Goal: Task Accomplishment & Management: Manage account settings

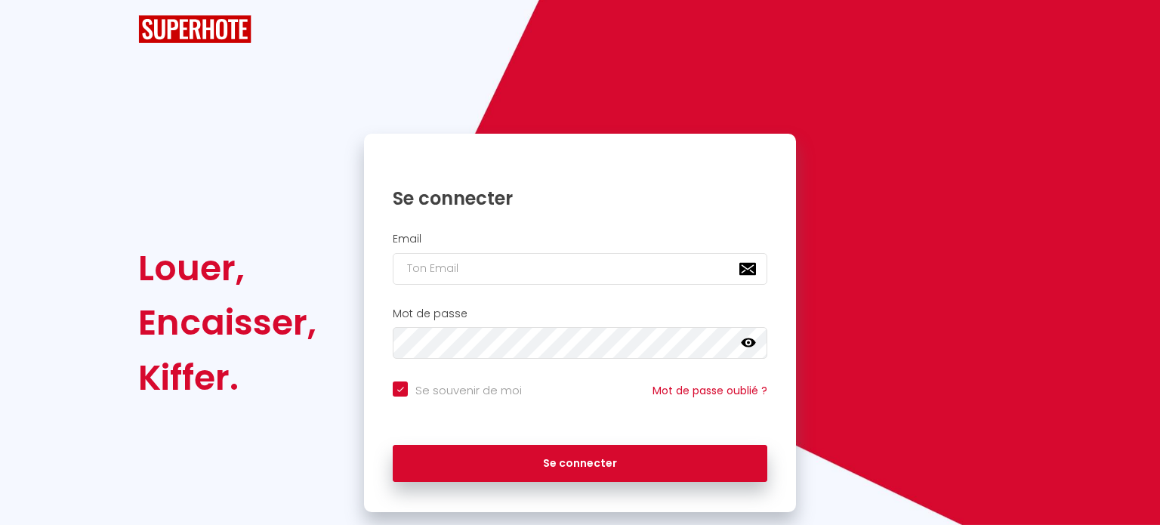
checkbox input "true"
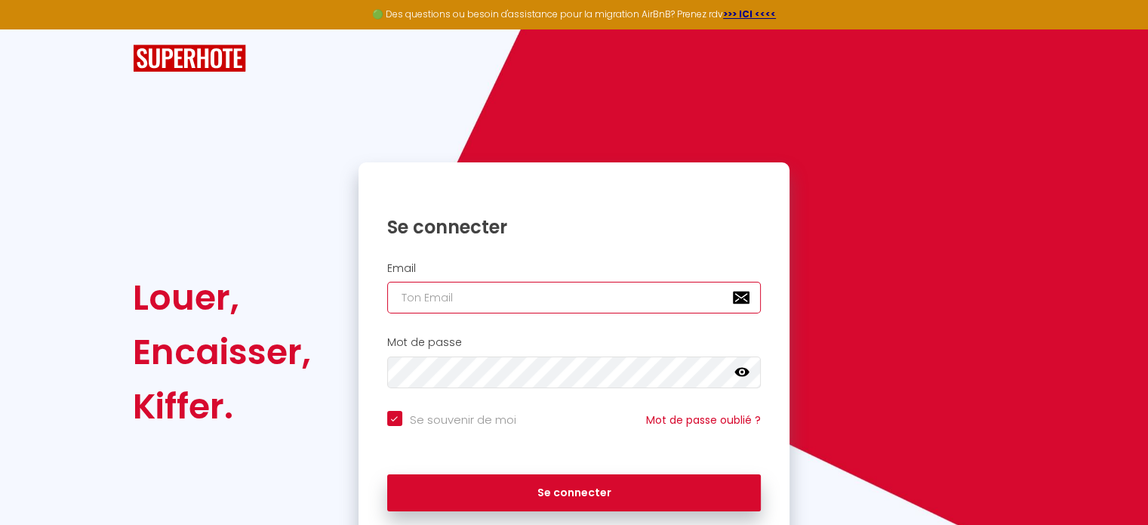
paste input "[EMAIL_ADDRESS][DOMAIN_NAME]"
click at [538, 297] on input "email" at bounding box center [574, 298] width 374 height 32
type input "[EMAIL_ADDRESS][DOMAIN_NAME]"
checkbox input "true"
type input "[EMAIL_ADDRESS][DOMAIN_NAME]"
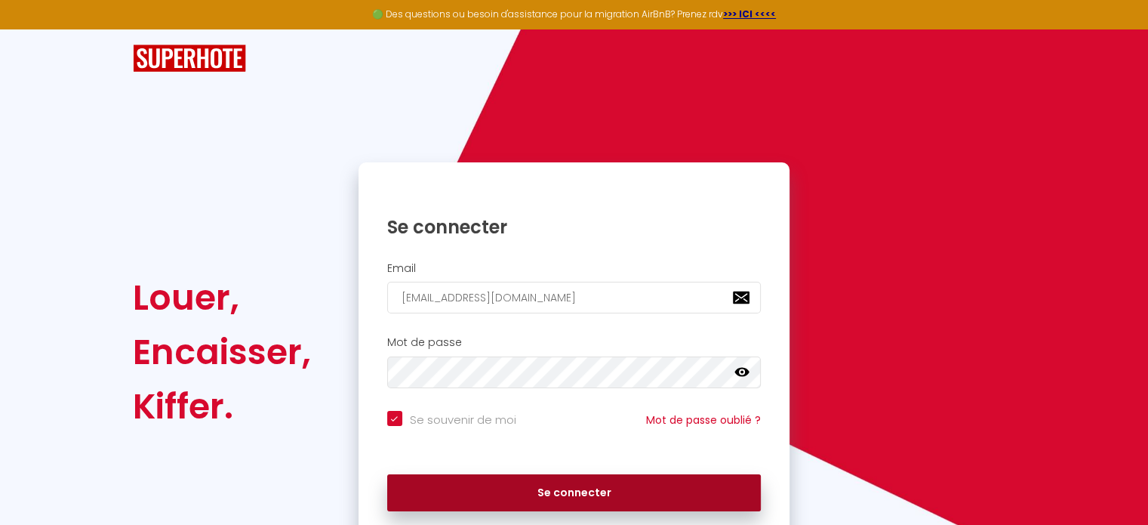
click at [552, 476] on button "Se connecter" at bounding box center [574, 493] width 374 height 38
checkbox input "true"
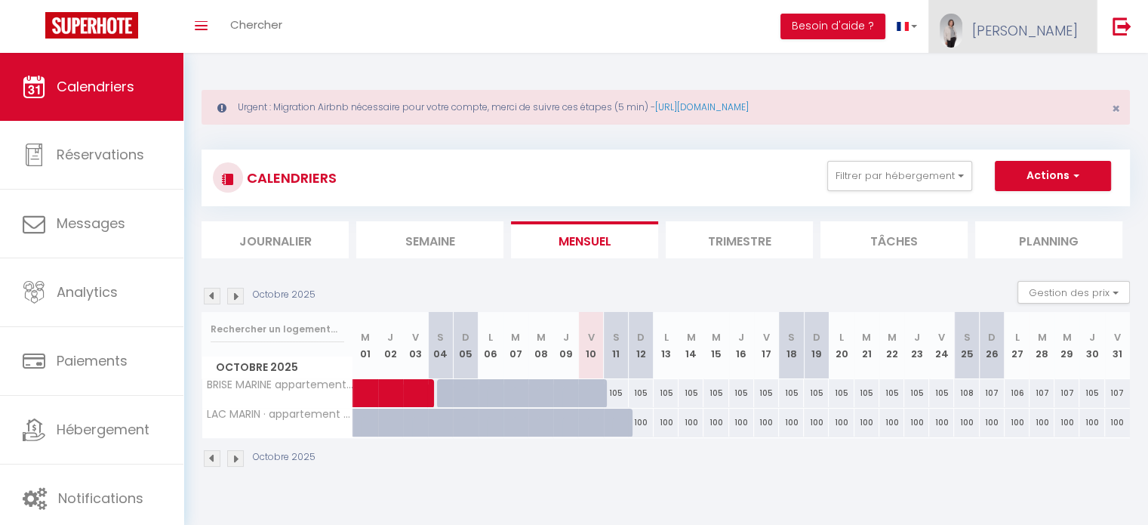
click at [1047, 32] on span "[PERSON_NAME]" at bounding box center [1025, 30] width 106 height 19
click at [1042, 73] on link "Paramètres" at bounding box center [1037, 76] width 112 height 26
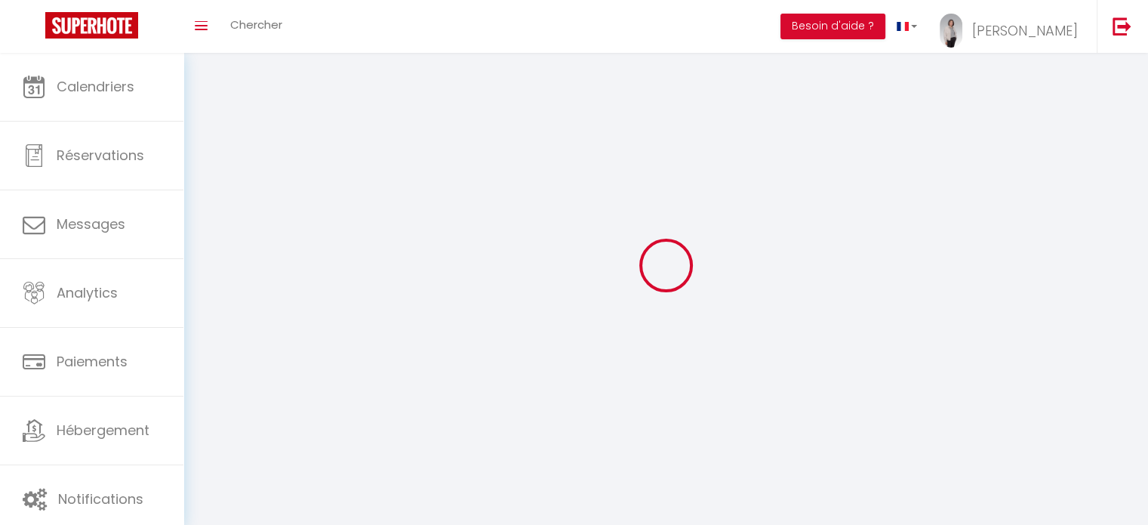
type input "[PERSON_NAME]"
type input "CASANOVA"
type input "0743155471"
type input "[STREET_ADDRESS]"
type input "40530"
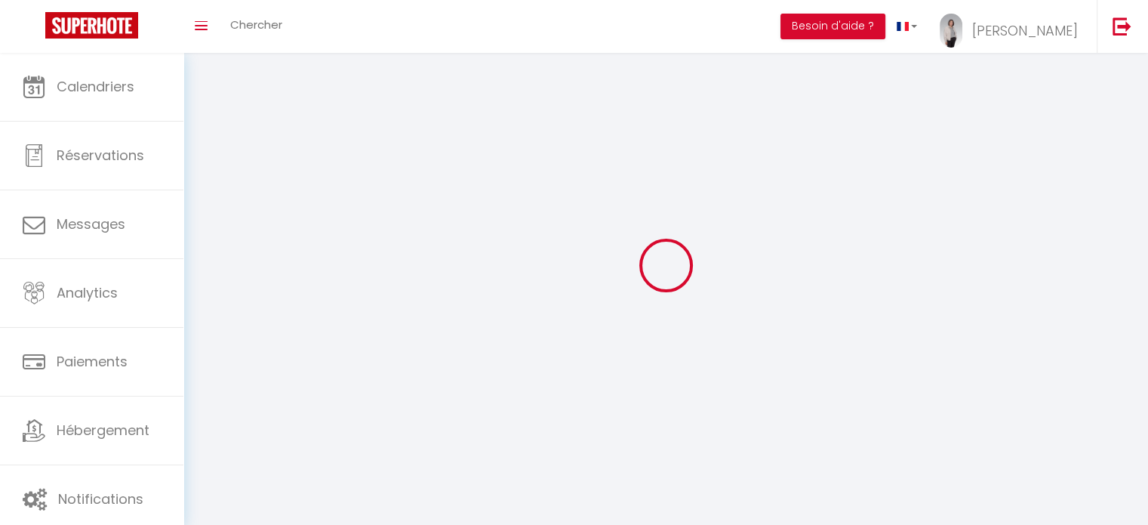
type input "LABENNE"
type input "Vpml4BcQO2o1FOsvx2S4g41kt"
type input "GN0PkSKI9oDYrpR9968niAqkE"
type input "Vpml4BcQO2o1FOsvx2S4g41kt"
type input "GN0PkSKI9oDYrpR9968niAqkE"
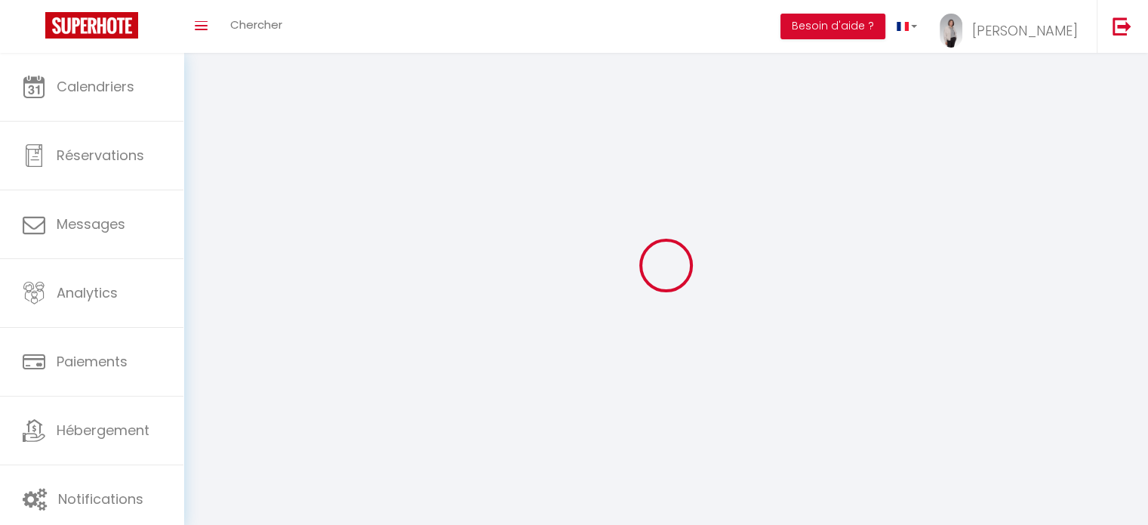
type input "[URL][DOMAIN_NAME]"
select select "28"
select select "fr"
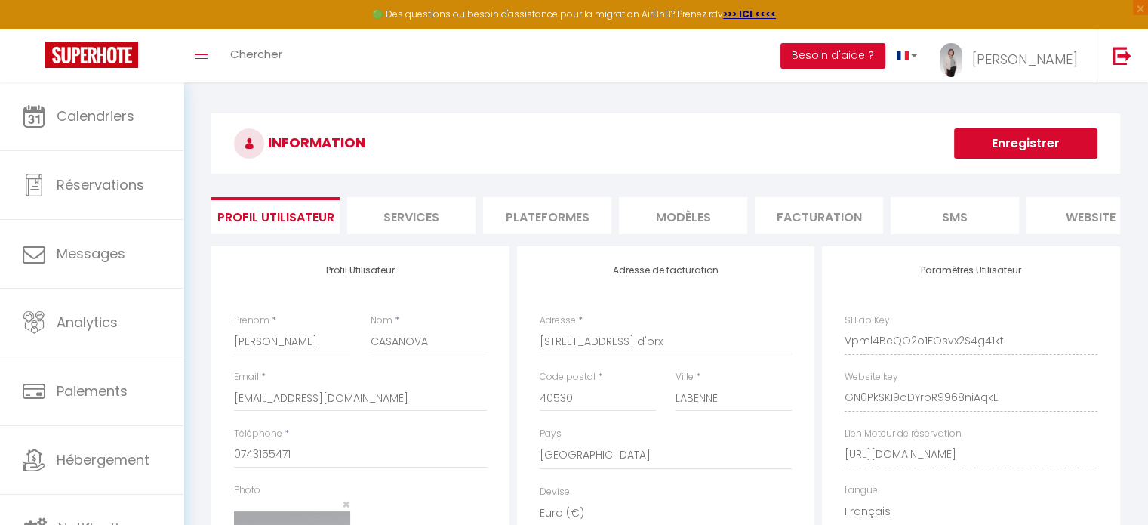
click at [559, 217] on li "Plateformes" at bounding box center [547, 215] width 128 height 37
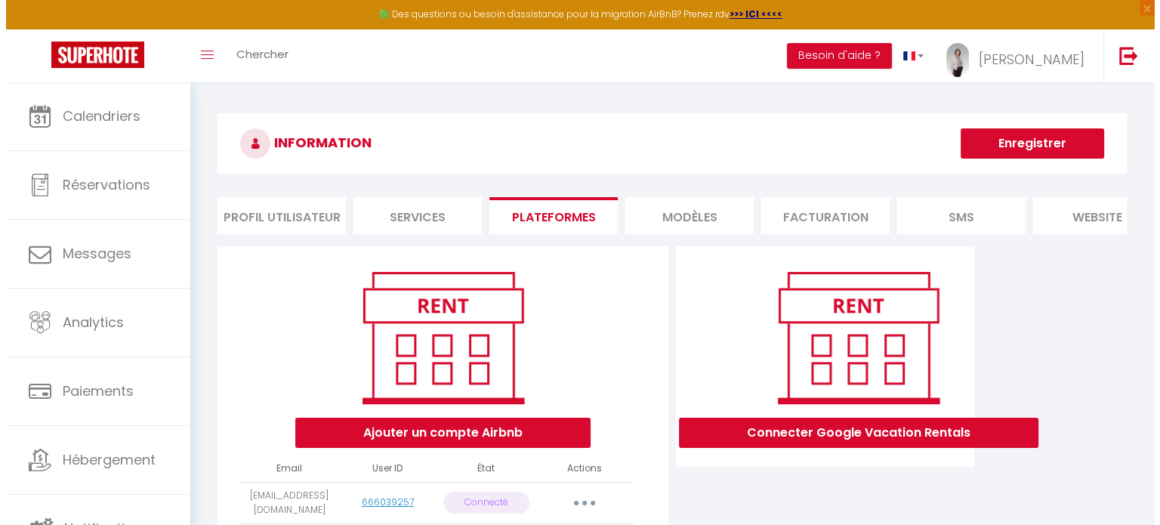
scroll to position [173, 0]
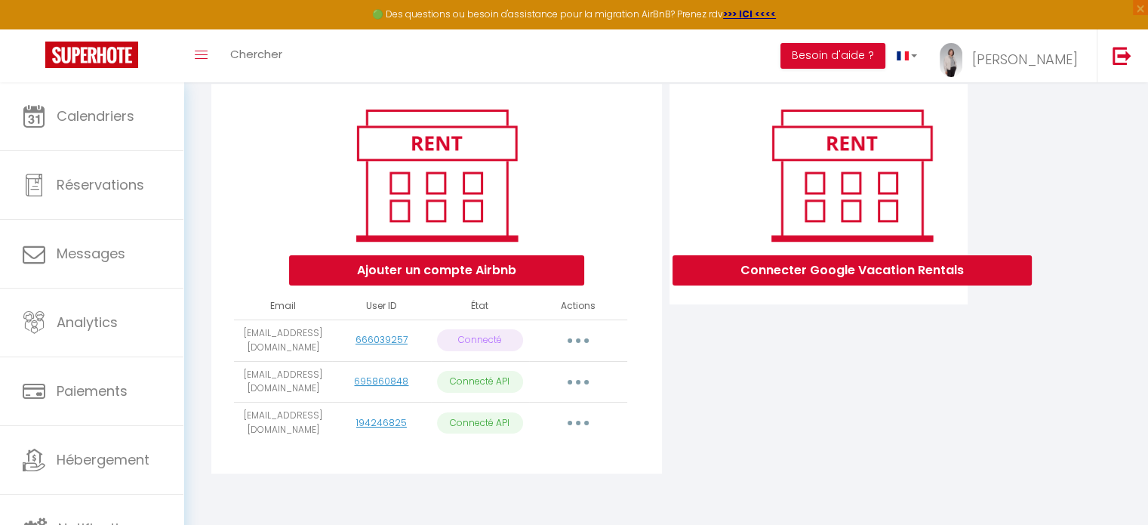
click at [581, 381] on button "button" at bounding box center [578, 382] width 42 height 24
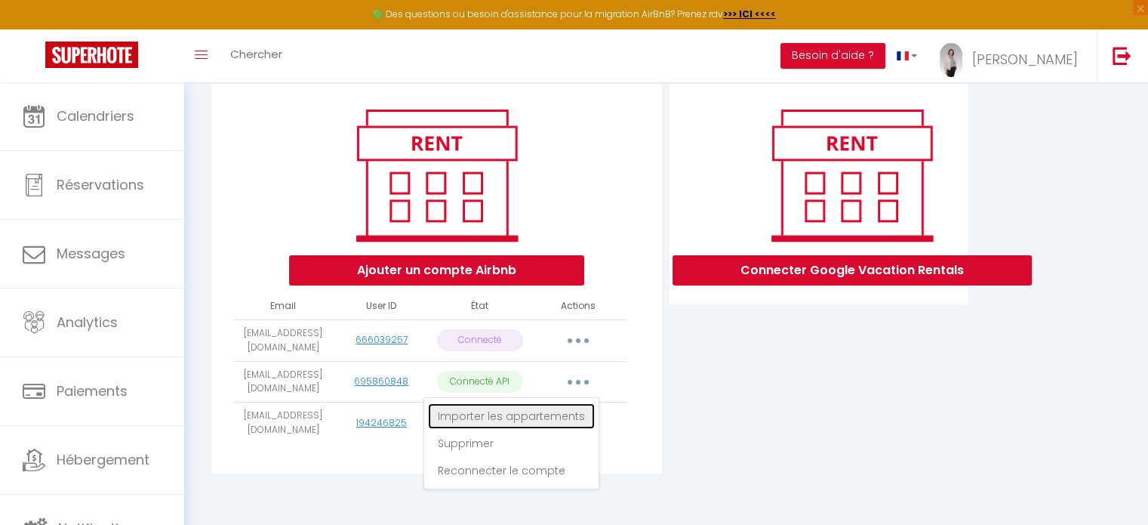
click at [560, 413] on link "Importer les appartements" at bounding box center [511, 416] width 167 height 26
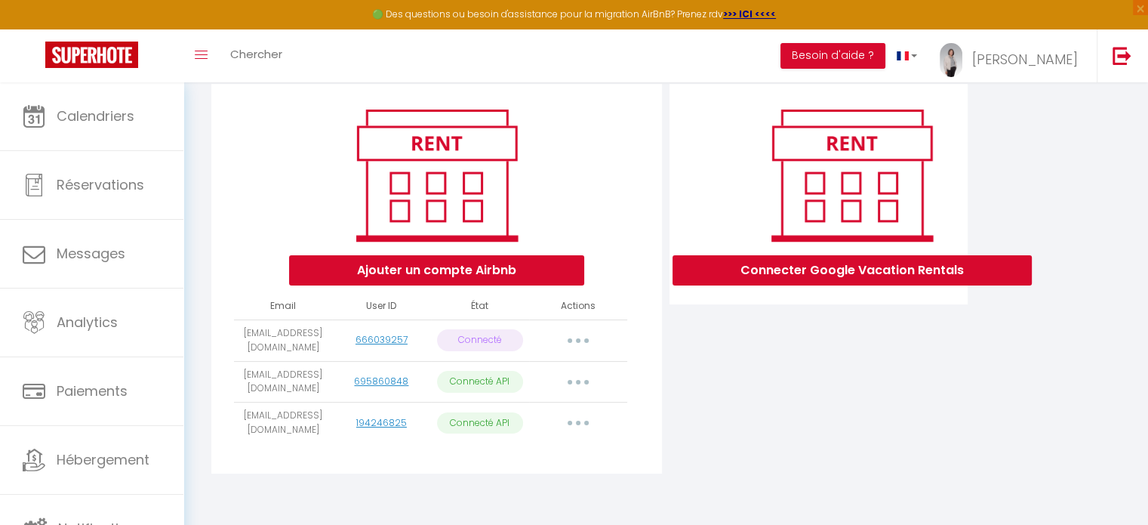
select select "70923"
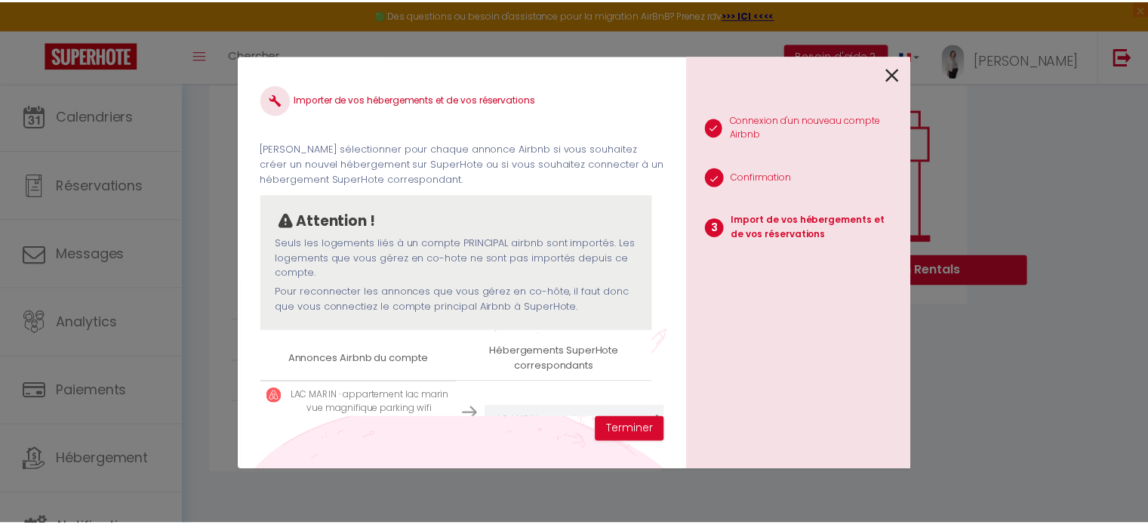
scroll to position [69, 0]
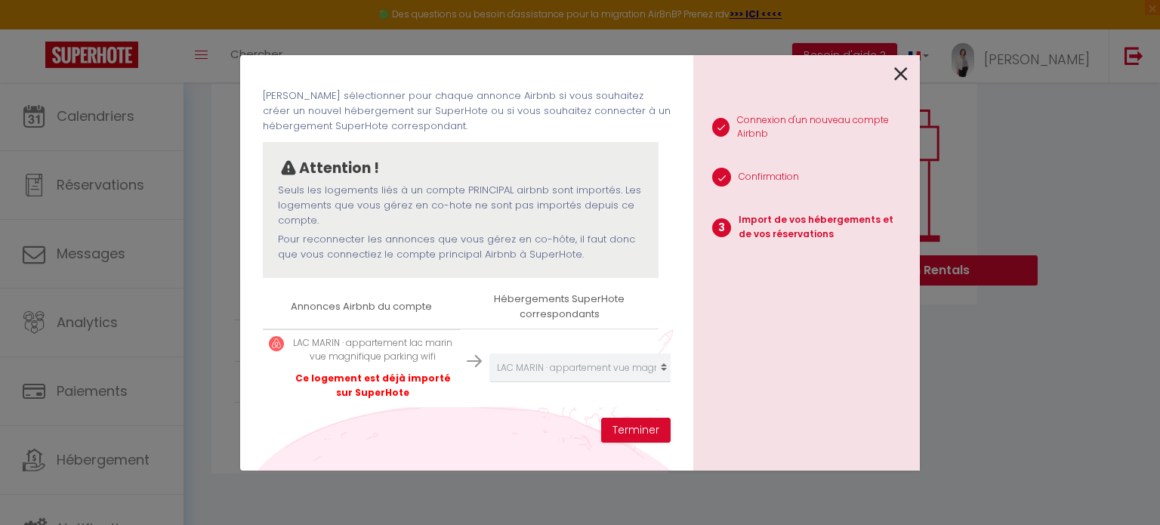
click at [898, 70] on icon at bounding box center [901, 74] width 14 height 23
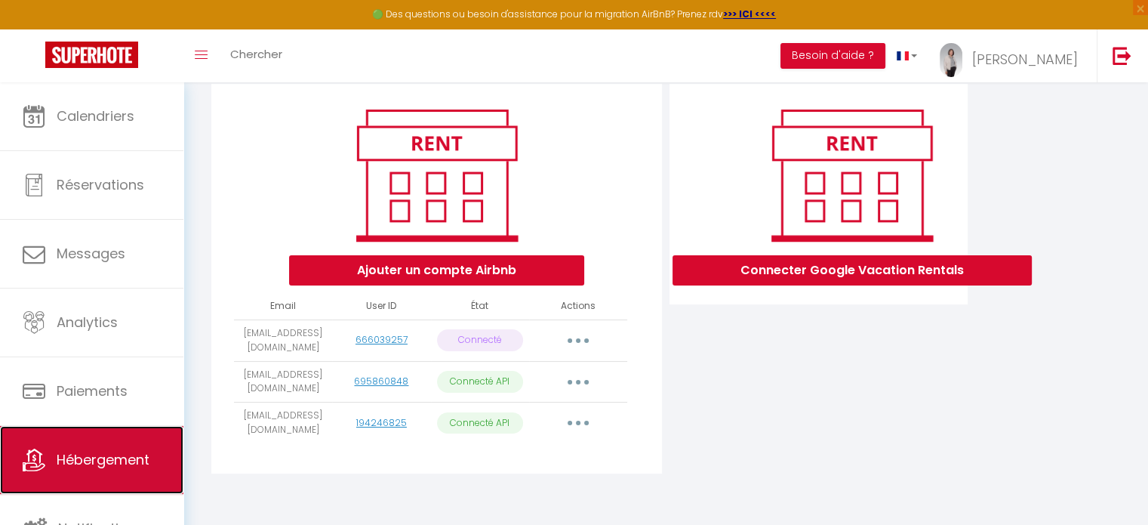
click at [106, 460] on span "Hébergement" at bounding box center [103, 459] width 93 height 19
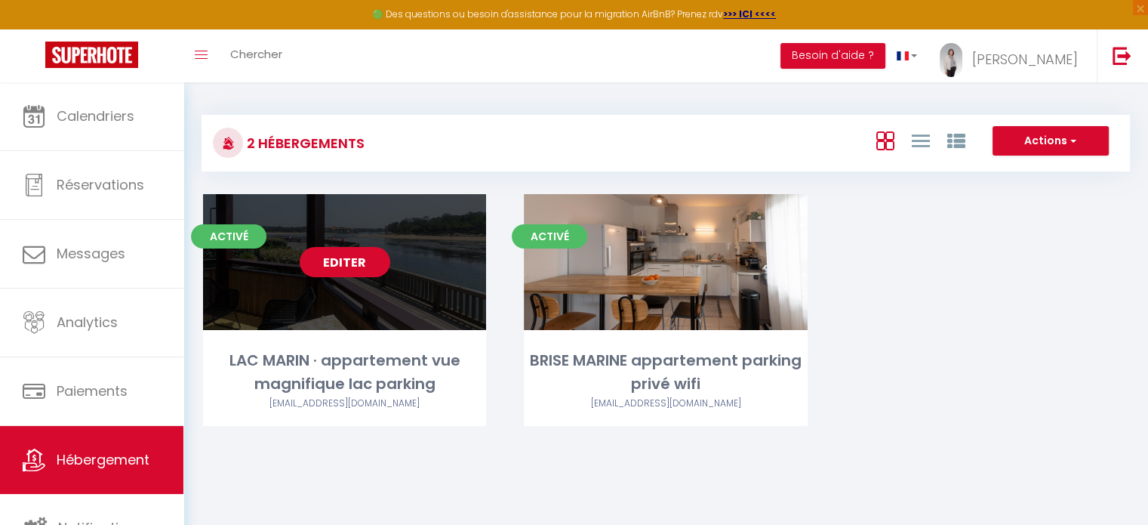
click at [361, 267] on link "Editer" at bounding box center [345, 262] width 91 height 30
select select "3"
select select "2"
select select "1"
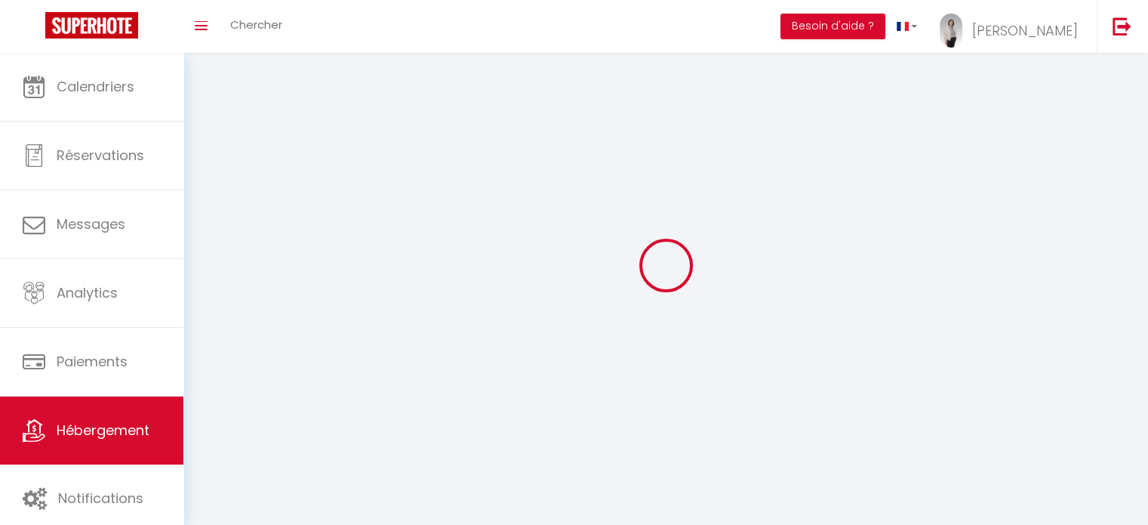
select select
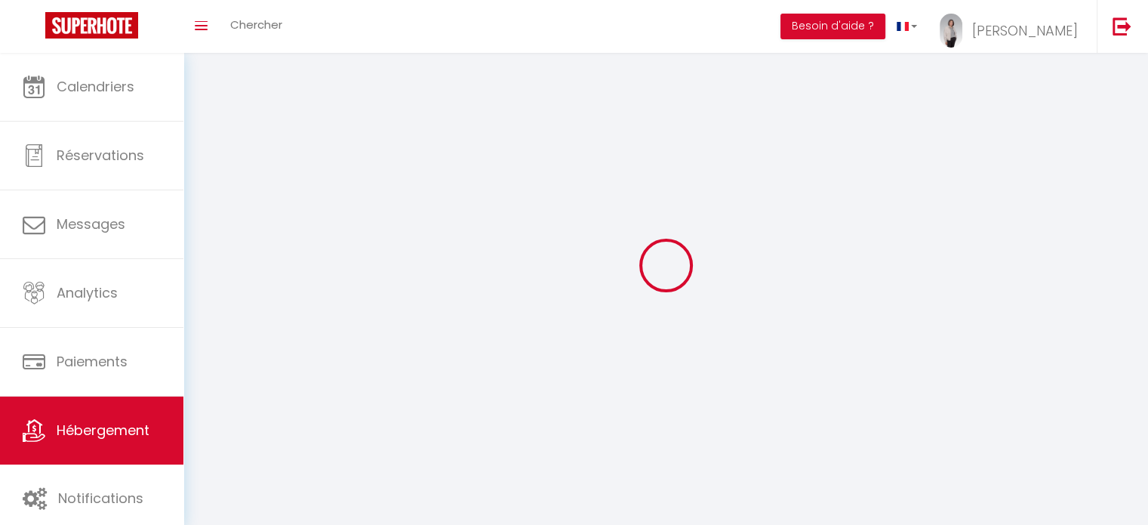
checkbox input "false"
select select
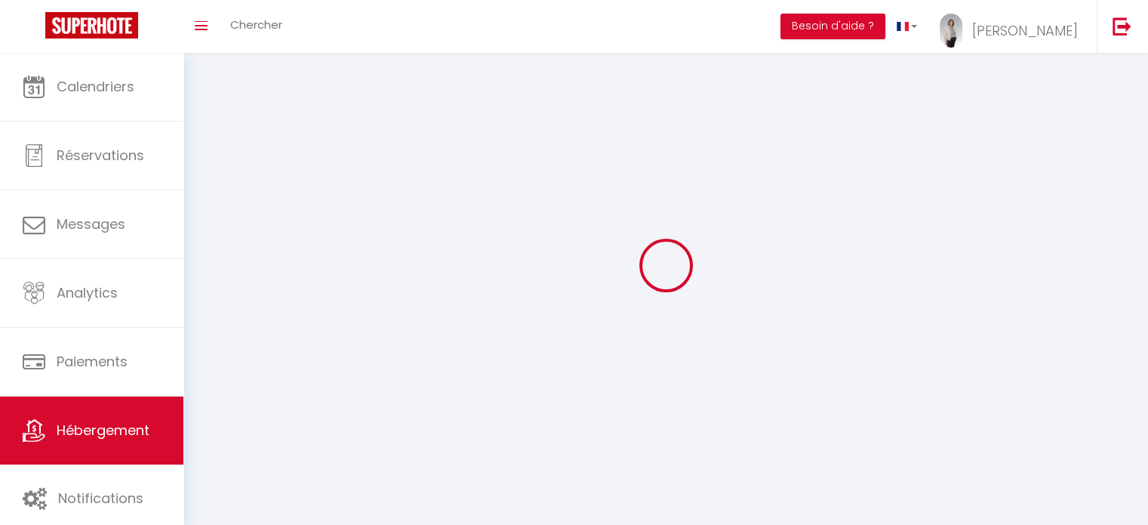
select select
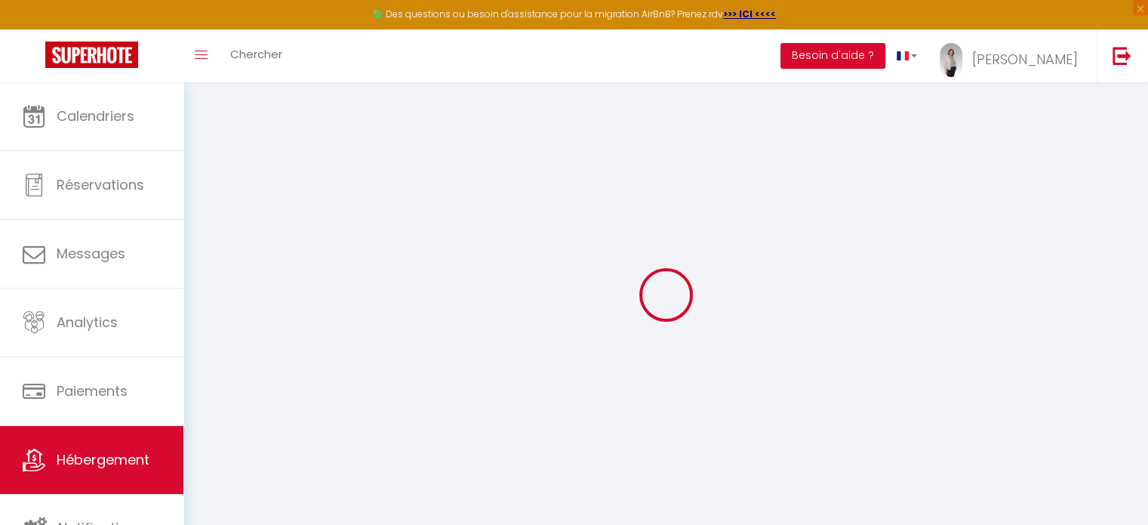
select select "+ 25 %"
select select "+ 30 %"
select select "+ 10 %"
select select
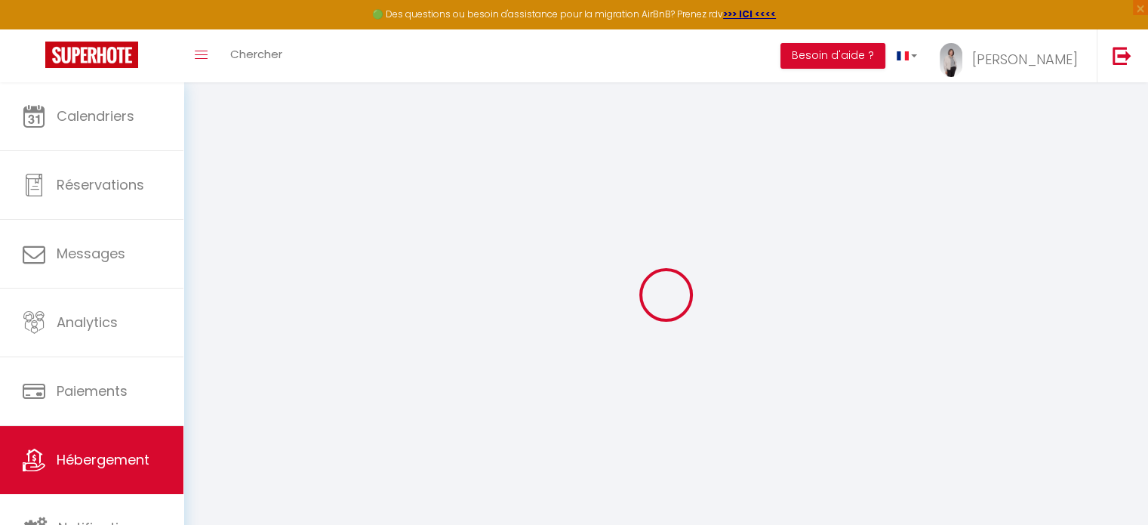
checkbox input "true"
checkbox input "false"
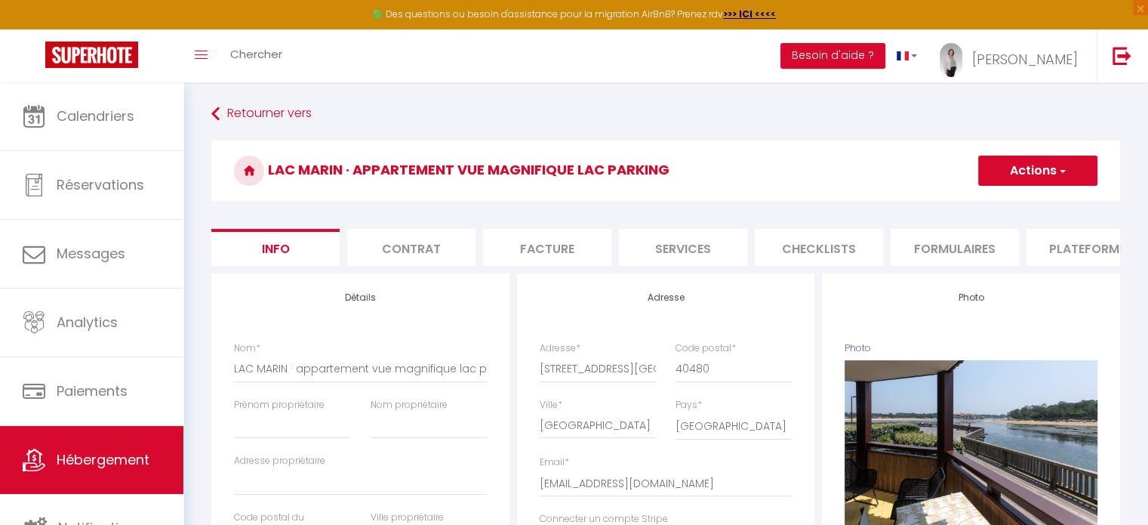
select select
checkbox input "true"
checkbox input "false"
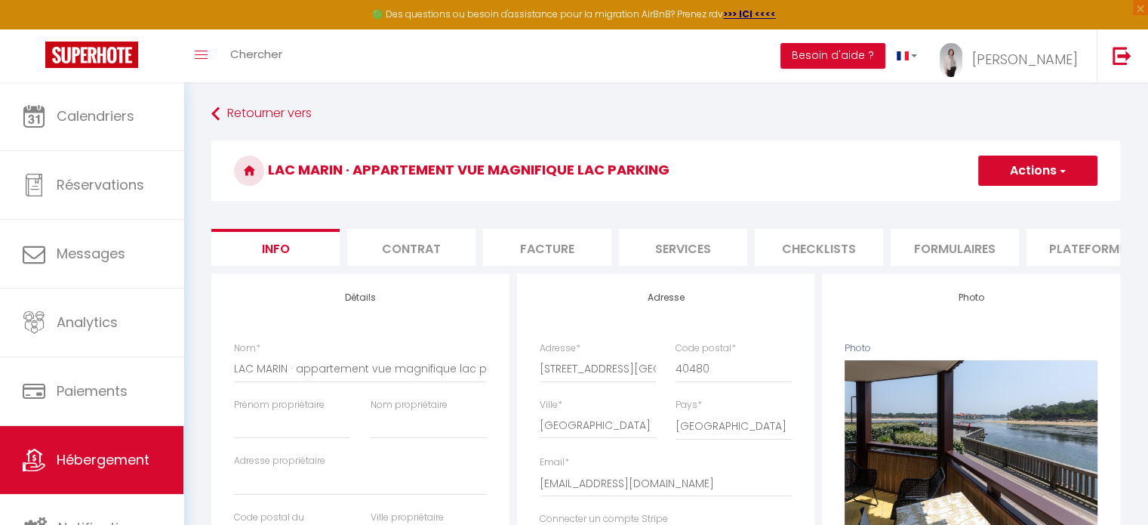
select select "well_reviewed_guests"
select select "EUR"
click at [1065, 250] on li "Plateformes" at bounding box center [1091, 247] width 128 height 37
select select
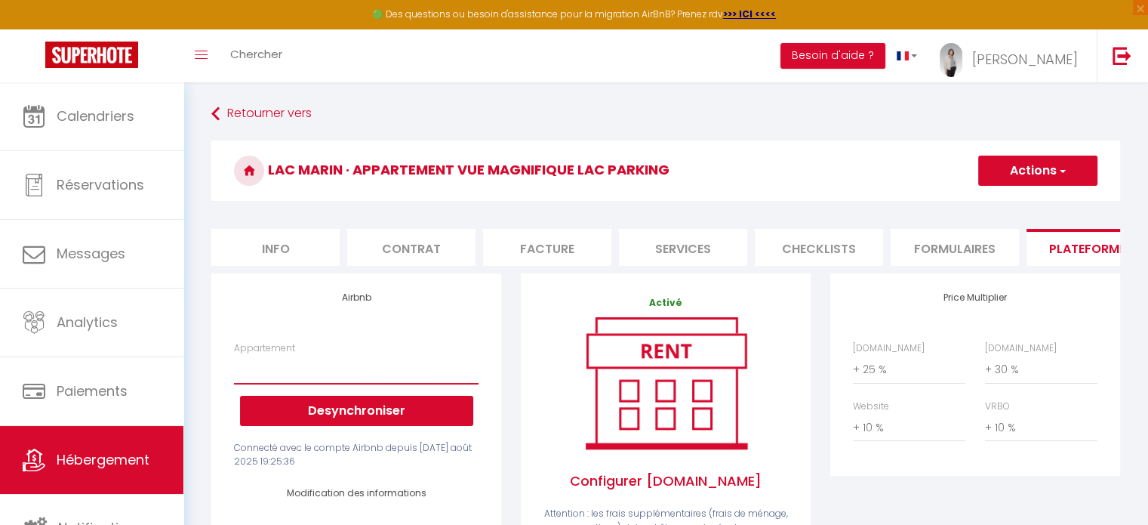
click at [356, 384] on select "LAC MARIN · appartement lac marin vue magnifique parking wifi - laclefdoreeland…" at bounding box center [356, 369] width 245 height 29
click at [412, 383] on select "LAC MARIN · appartement lac marin vue magnifique parking wifi - laclefdoreeland…" at bounding box center [356, 369] width 245 height 29
click at [418, 383] on select "LAC MARIN · appartement lac marin vue magnifique parking wifi - laclefdoreeland…" at bounding box center [356, 369] width 245 height 29
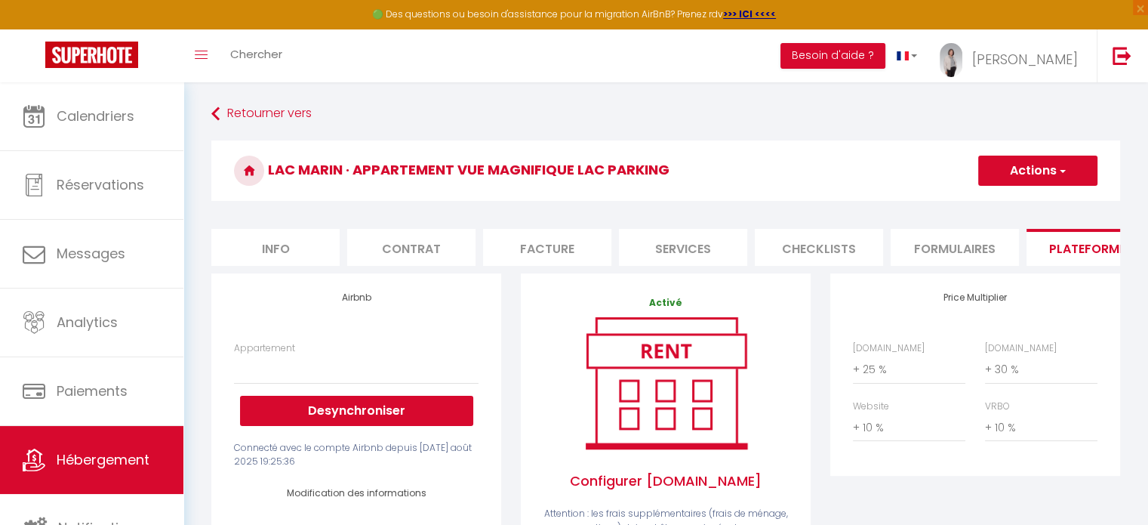
click at [739, 183] on h3 "LAC MARIN · appartement vue magnifique lac parking" at bounding box center [665, 170] width 909 height 60
click at [371, 384] on select "LAC MARIN · appartement lac marin vue magnifique parking wifi - laclefdoreeland…" at bounding box center [356, 369] width 245 height 29
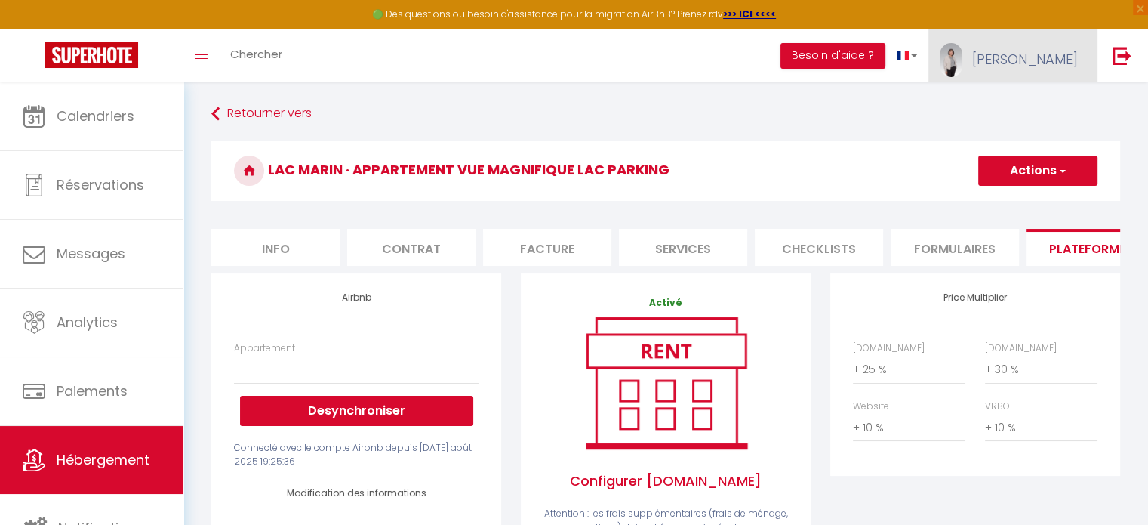
click at [1042, 72] on link "[PERSON_NAME]" at bounding box center [1013, 55] width 168 height 53
click at [1033, 105] on link "Paramètres" at bounding box center [1037, 105] width 112 height 26
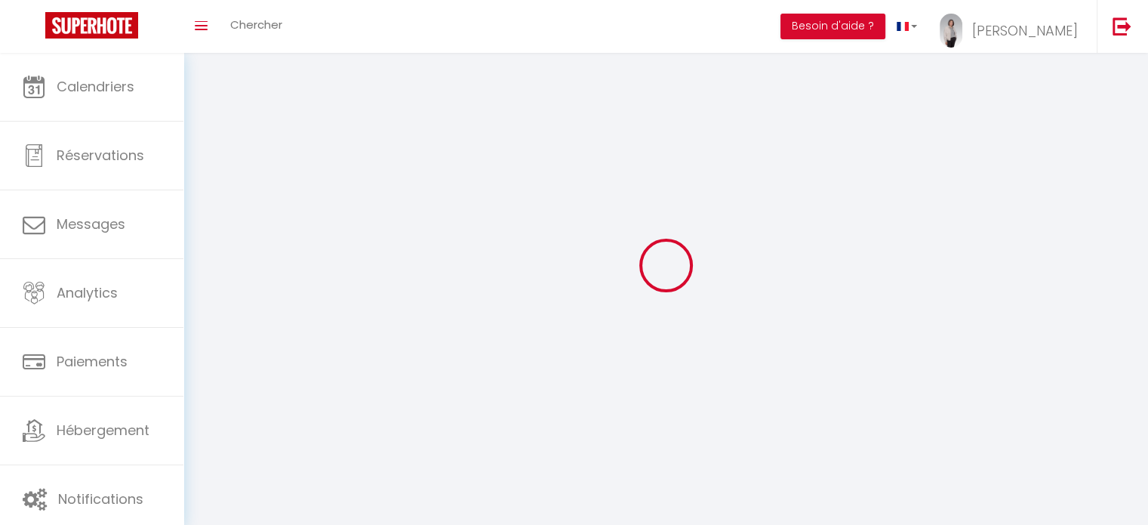
type input "[PERSON_NAME]"
type input "CASANOVA"
type input "0743155471"
type input "[STREET_ADDRESS]"
type input "40530"
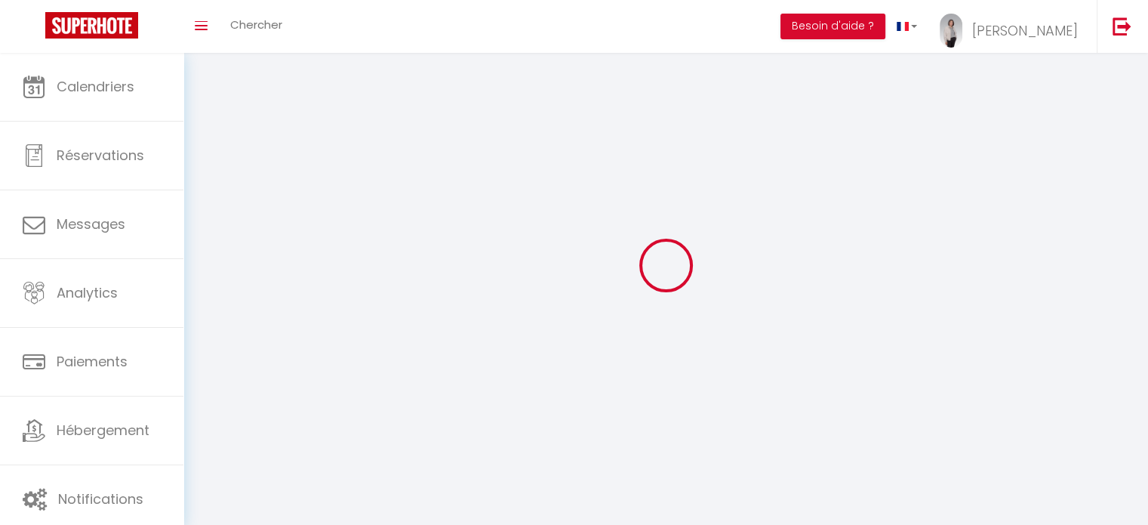
type input "LABENNE"
type input "Vpml4BcQO2o1FOsvx2S4g41kt"
type input "GN0PkSKI9oDYrpR9968niAqkE"
type input "[URL][DOMAIN_NAME]"
select select "28"
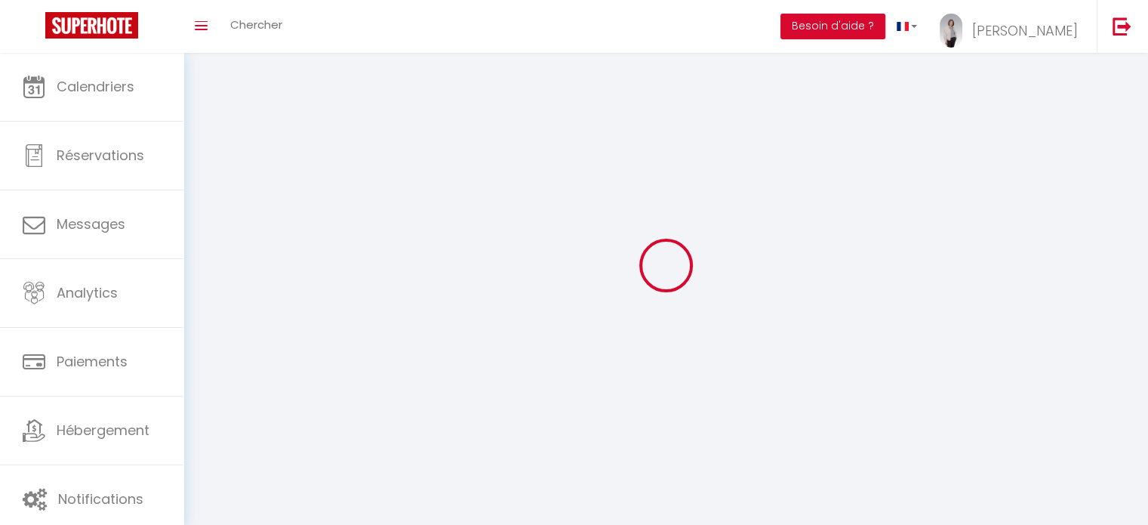
select select "fr"
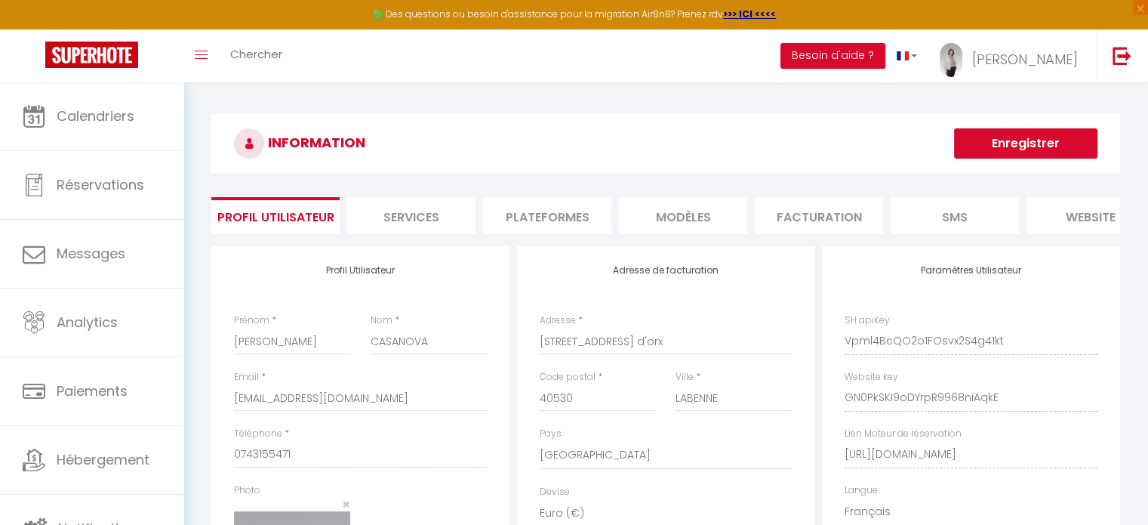
click at [557, 217] on li "Plateformes" at bounding box center [547, 215] width 128 height 37
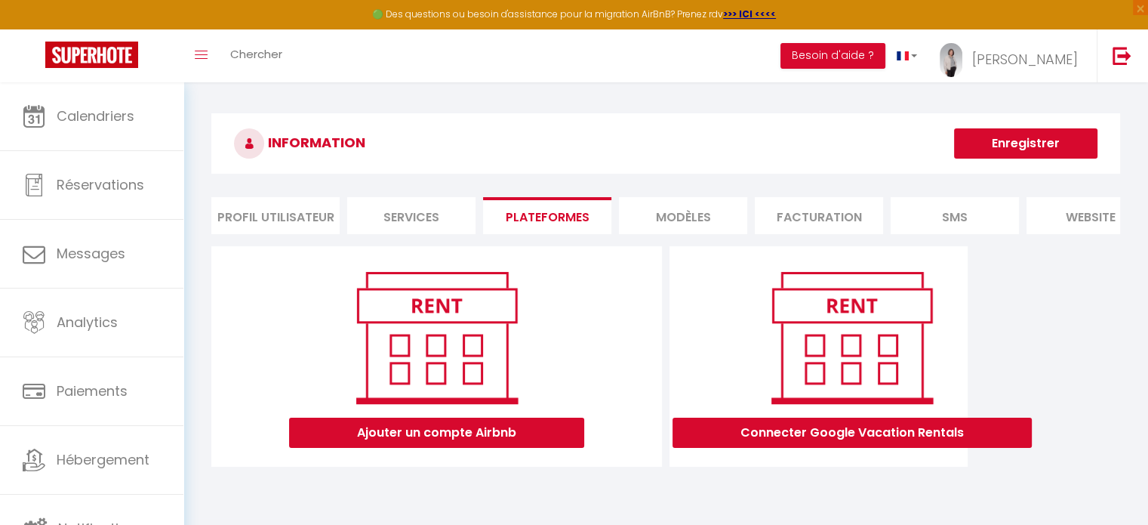
click at [289, 214] on li "Profil Utilisateur" at bounding box center [275, 215] width 128 height 37
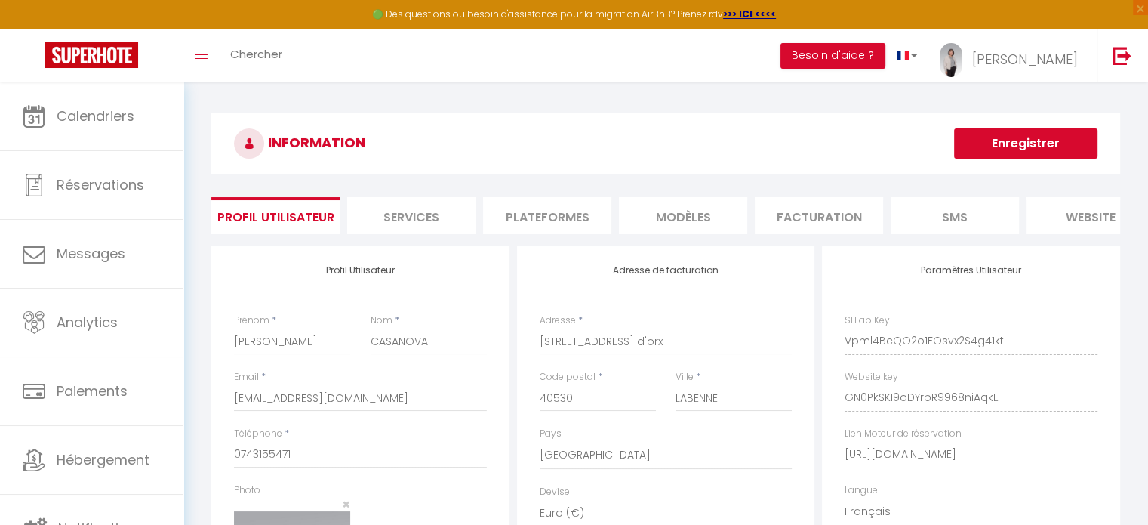
click at [583, 207] on li "Plateformes" at bounding box center [547, 215] width 128 height 37
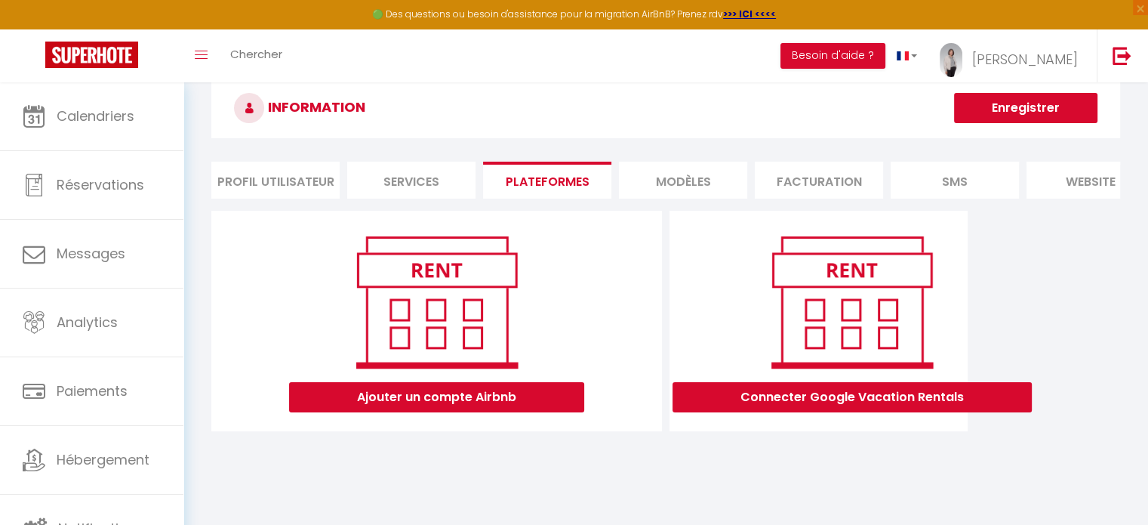
scroll to position [29, 0]
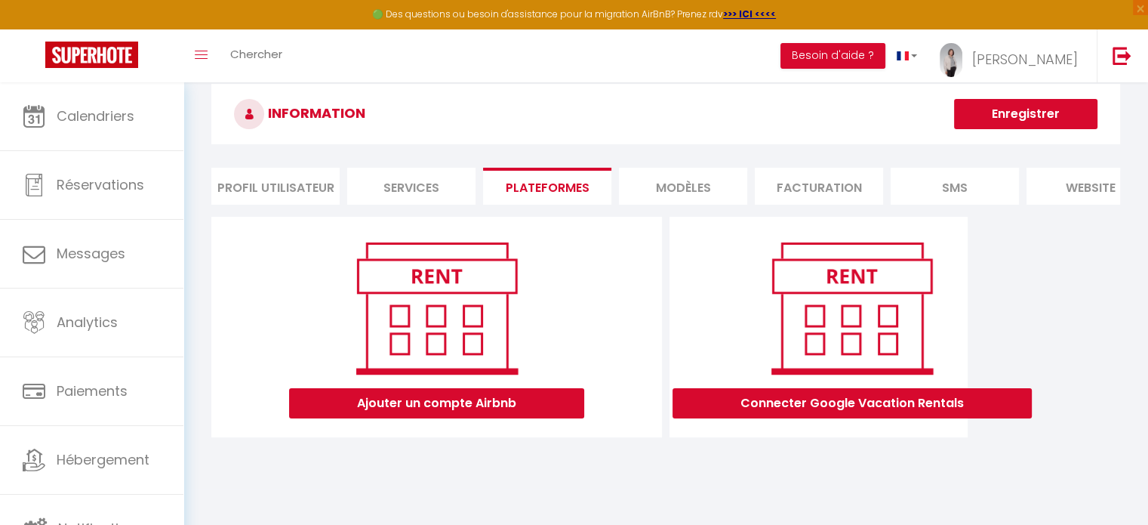
click at [432, 179] on li "Services" at bounding box center [411, 186] width 128 height 37
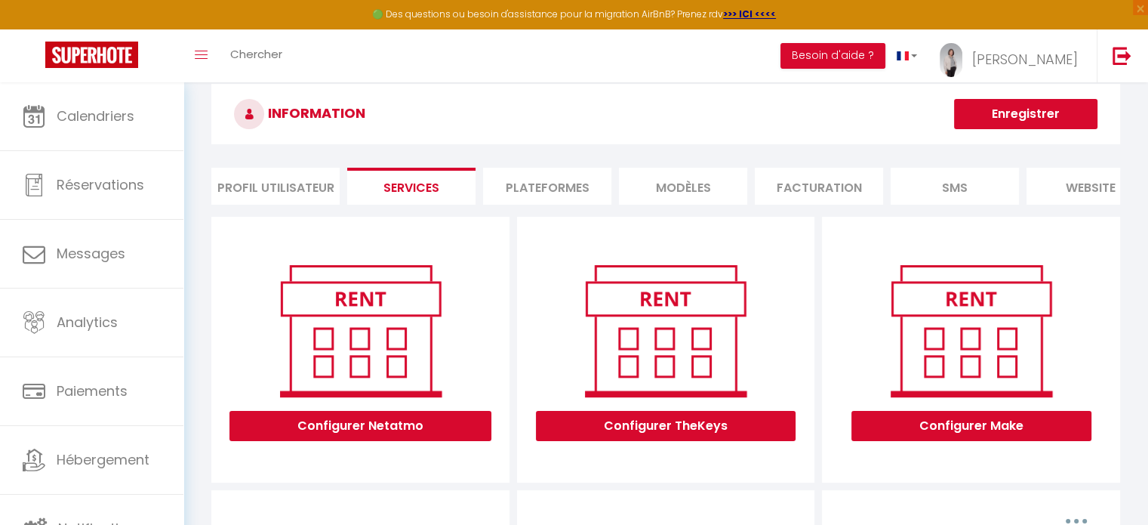
click at [544, 191] on li "Plateformes" at bounding box center [547, 186] width 128 height 37
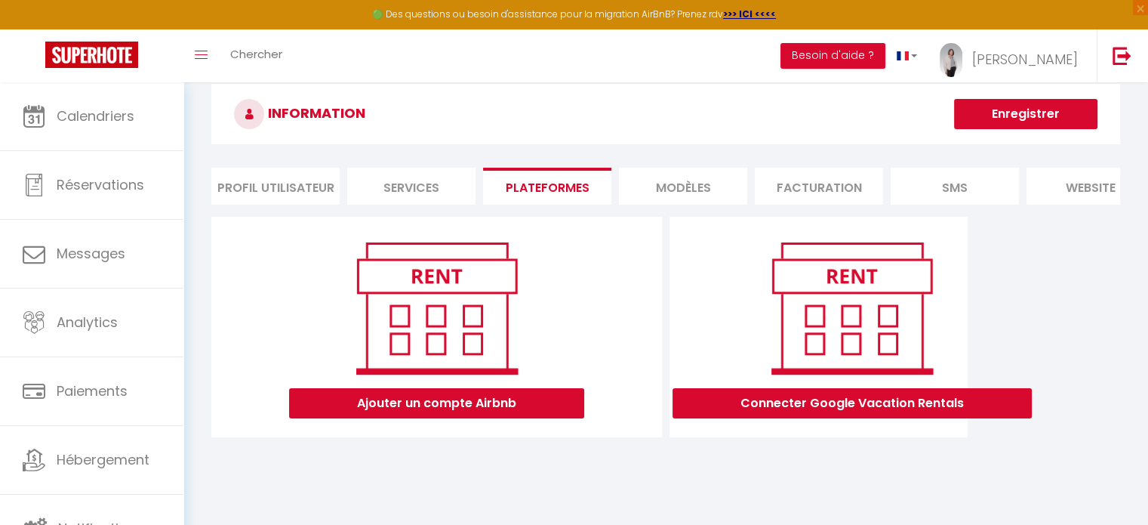
click at [512, 488] on div "INFORMATION Enregistrer Profil Utilisateur Services Plateformes MODÈLES Factura…" at bounding box center [665, 271] width 965 height 436
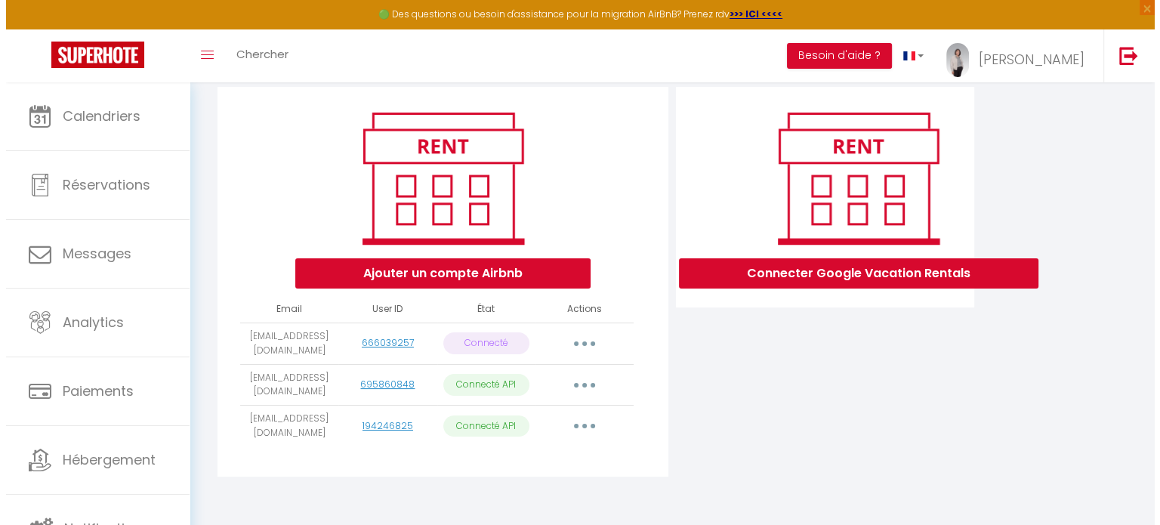
scroll to position [163, 0]
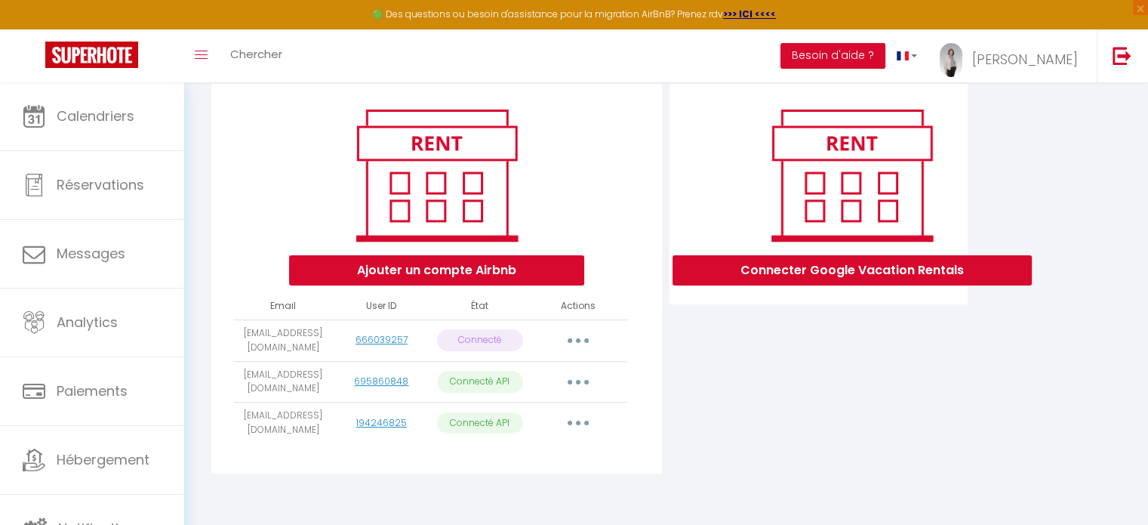
click at [581, 389] on button "button" at bounding box center [578, 382] width 42 height 24
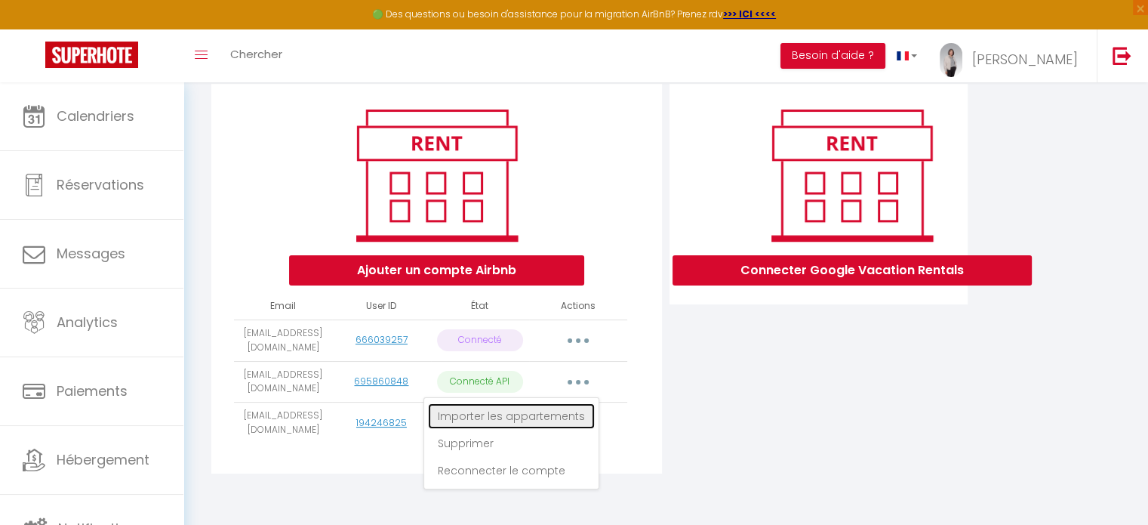
click at [558, 425] on link "Importer les appartements" at bounding box center [511, 416] width 167 height 26
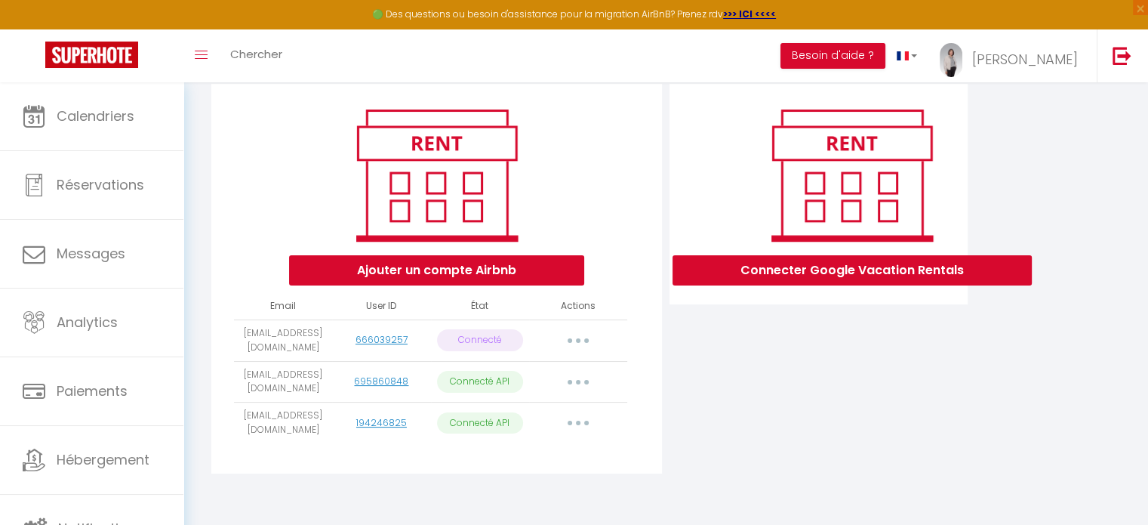
select select "70923"
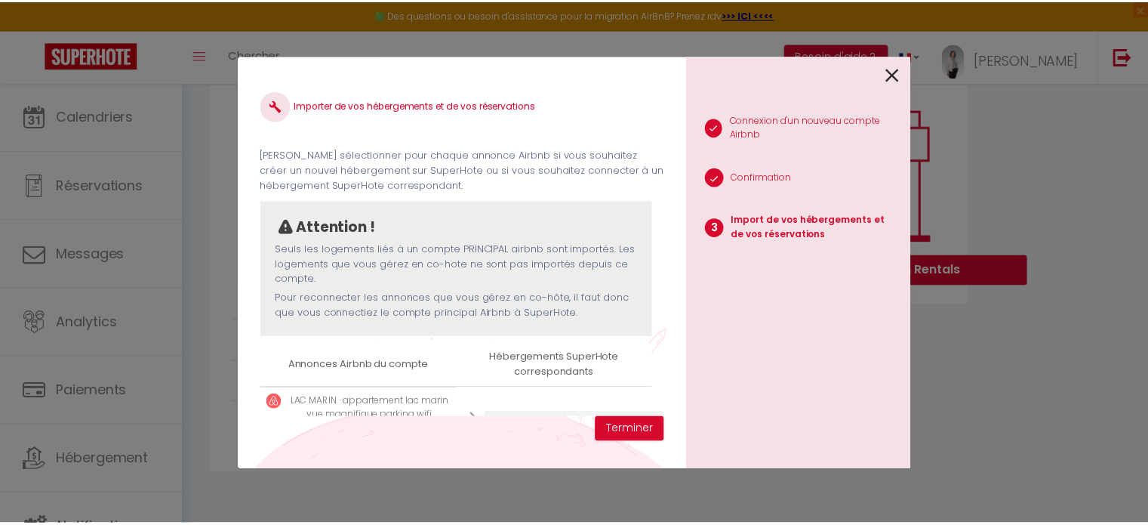
scroll to position [69, 0]
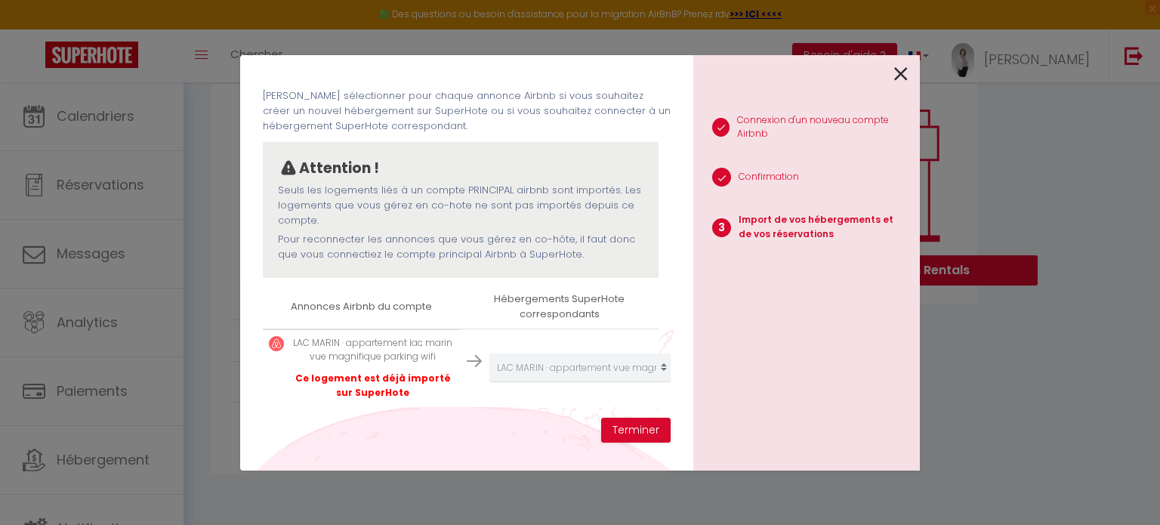
click at [903, 71] on icon at bounding box center [901, 74] width 14 height 23
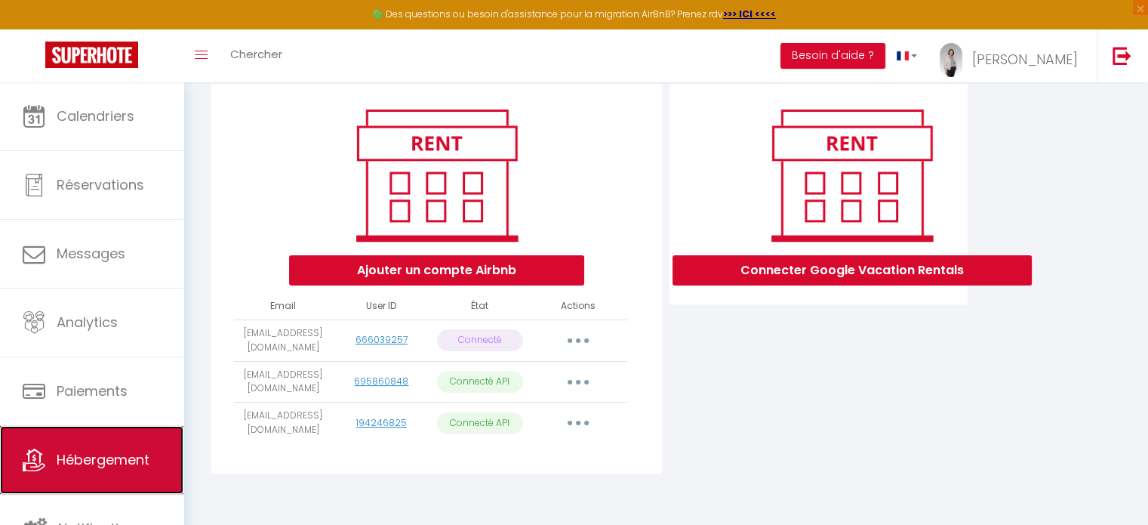
click at [103, 453] on span "Hébergement" at bounding box center [103, 459] width 93 height 19
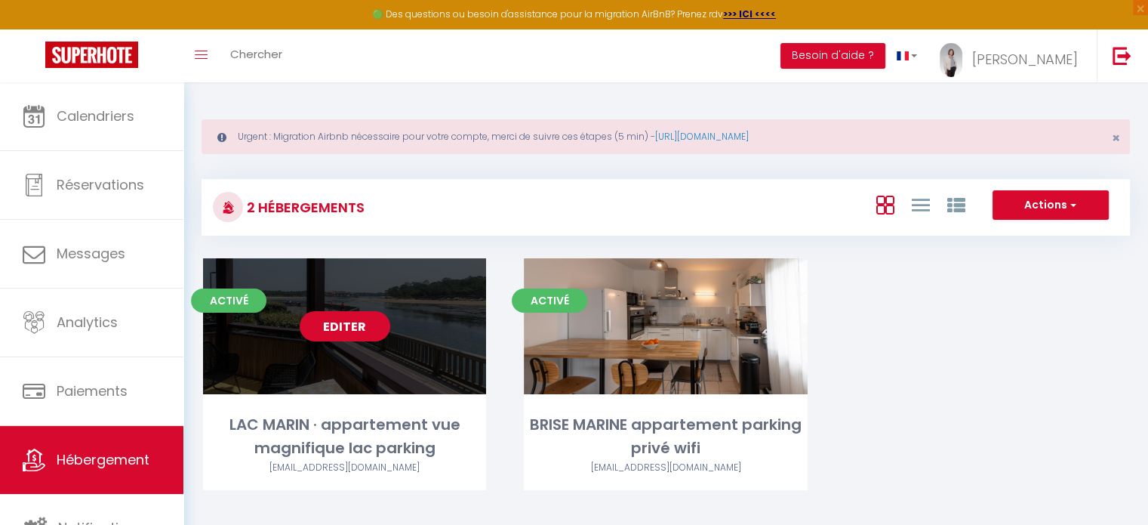
click at [358, 330] on link "Editer" at bounding box center [345, 326] width 91 height 30
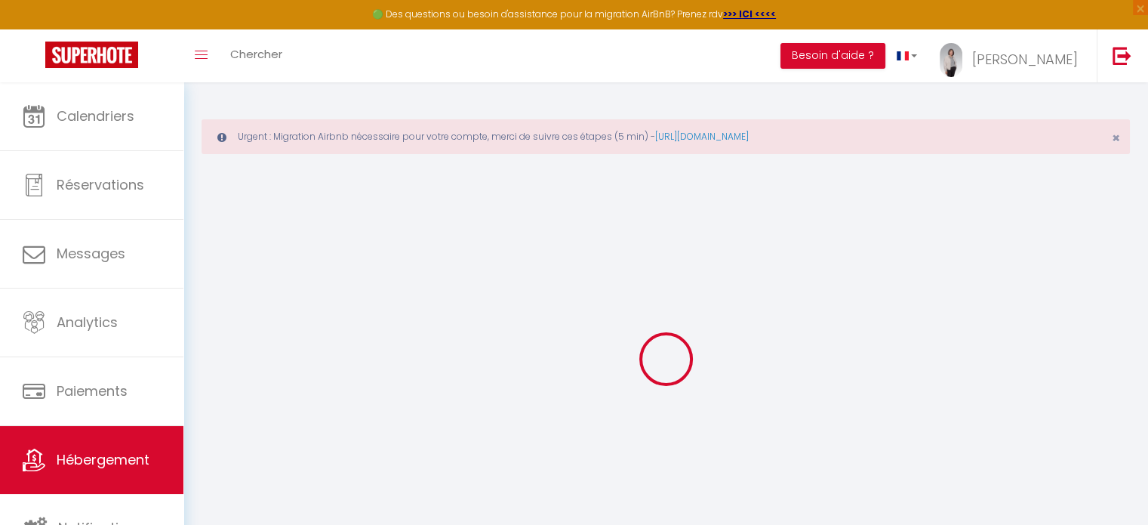
select select "+ 25 %"
select select "+ 30 %"
select select "+ 10 %"
select select
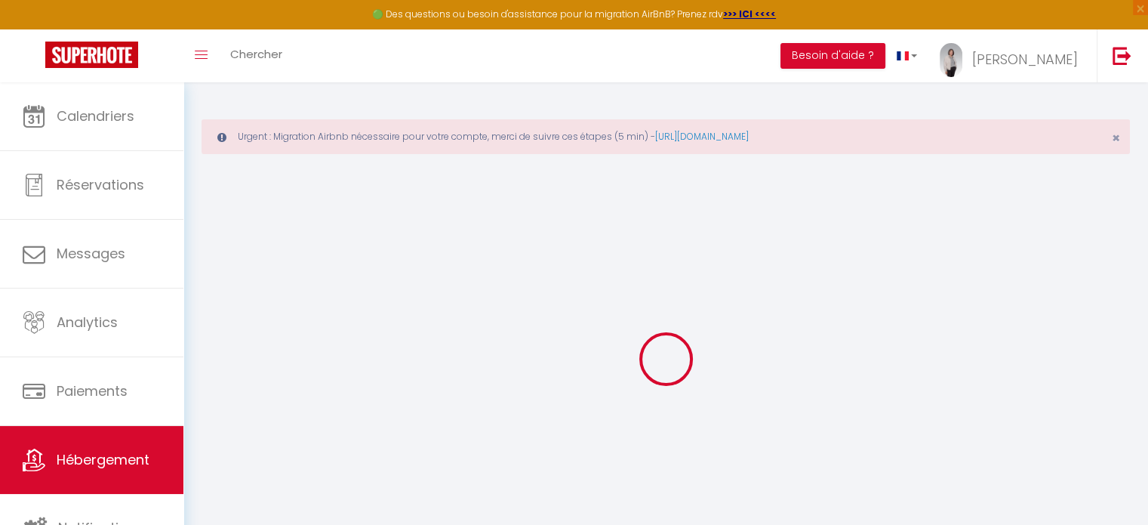
checkbox input "true"
checkbox input "false"
select select
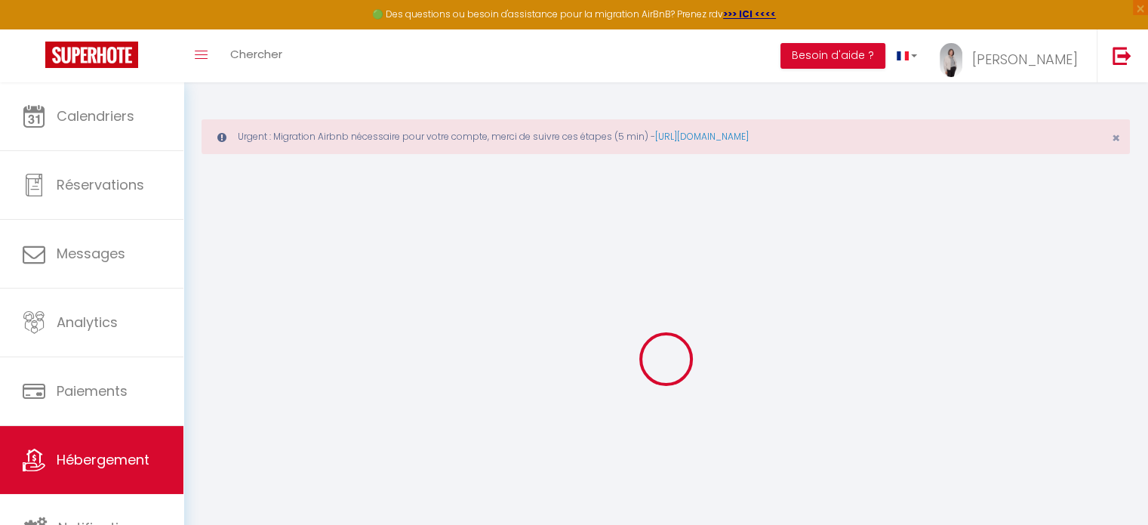
select select "well_reviewed_guests"
select select "EUR"
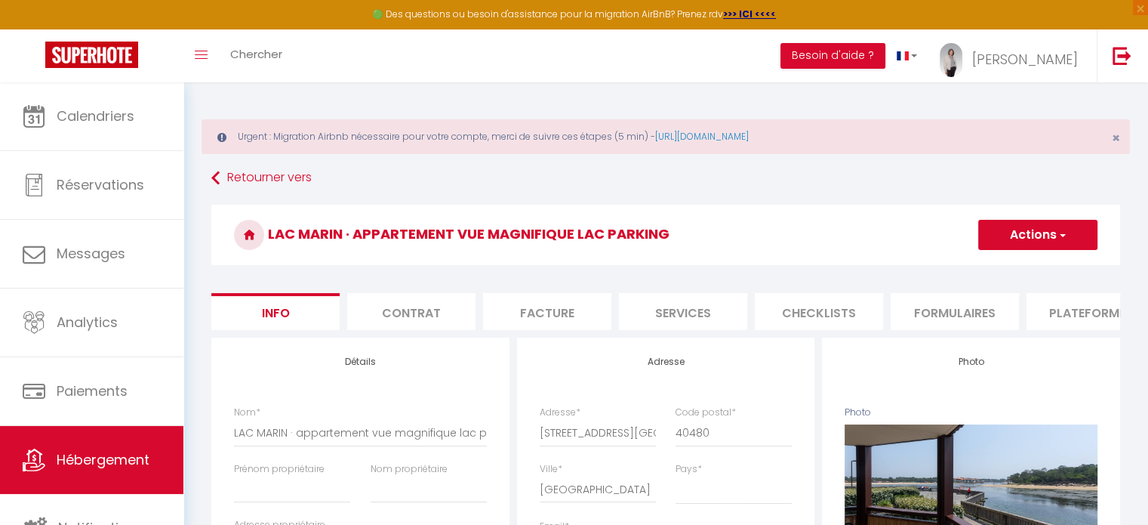
click at [1063, 313] on li "Plateformes" at bounding box center [1091, 311] width 128 height 37
select select
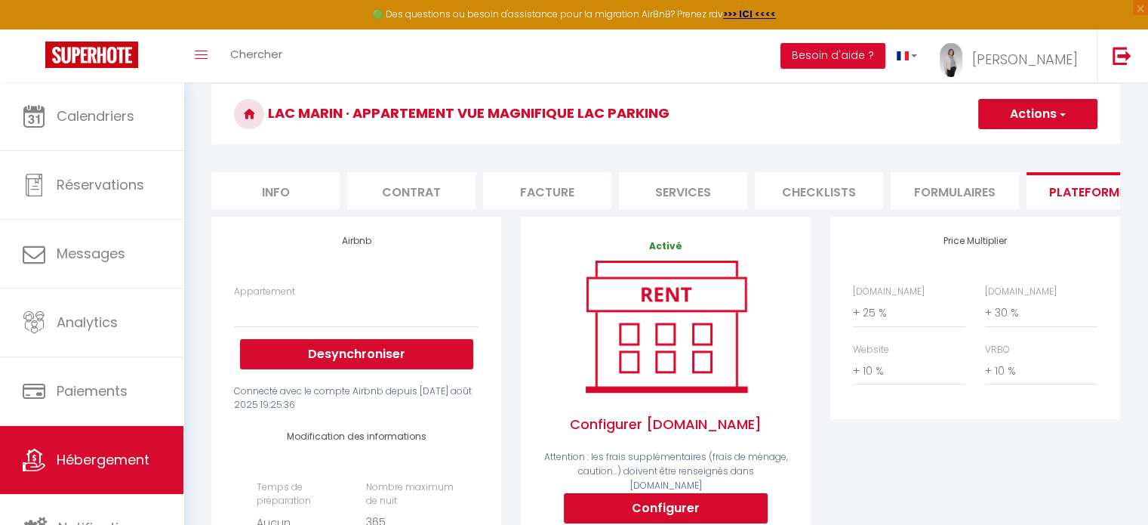
scroll to position [86, 0]
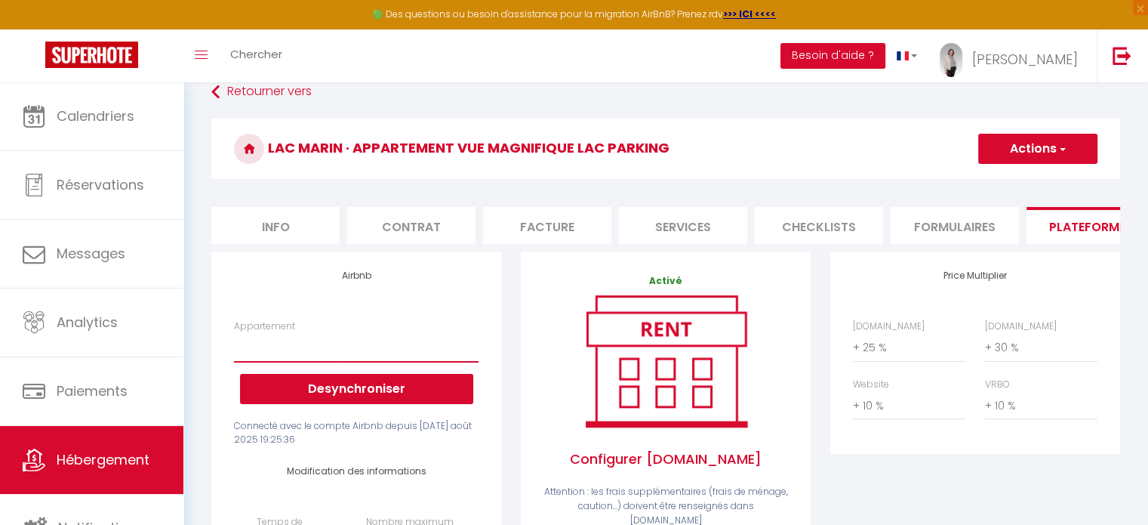
click at [451, 362] on select "LAC MARIN · appartement lac marin vue magnifique parking wifi - laclefdoreeland…" at bounding box center [356, 347] width 245 height 29
click at [1106, 66] on link at bounding box center [1122, 55] width 50 height 53
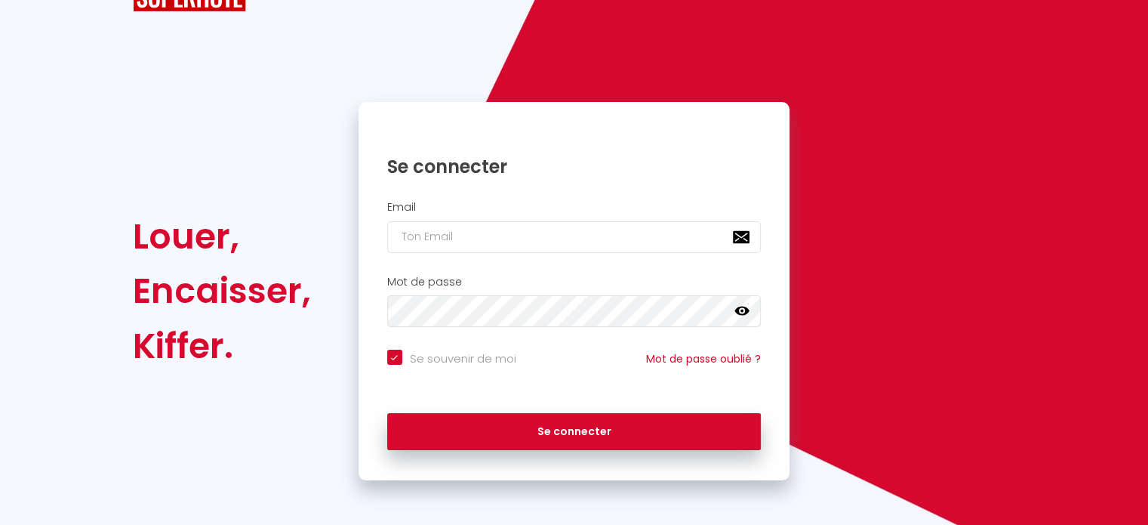
checkbox input "true"
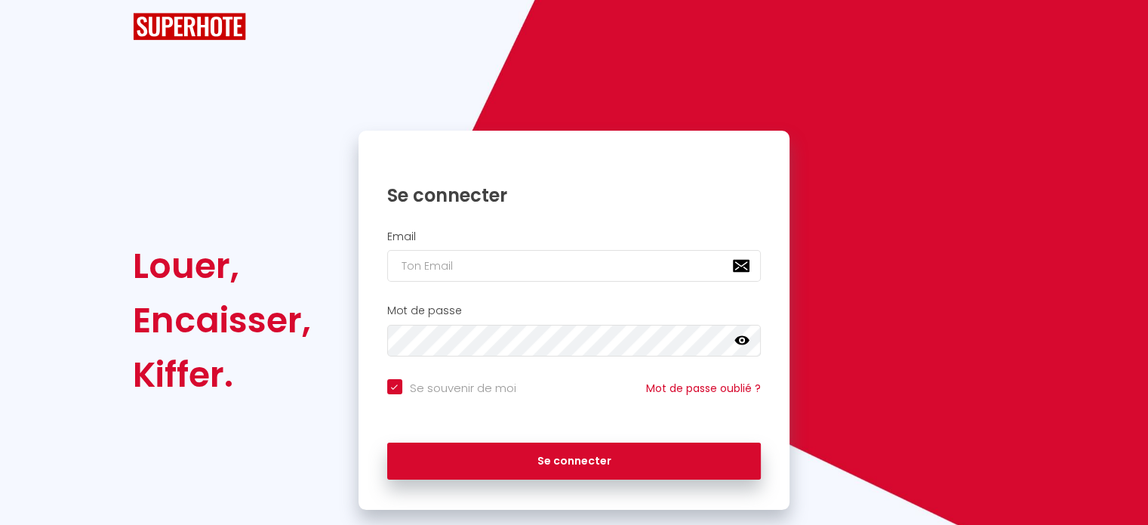
scroll to position [60, 0]
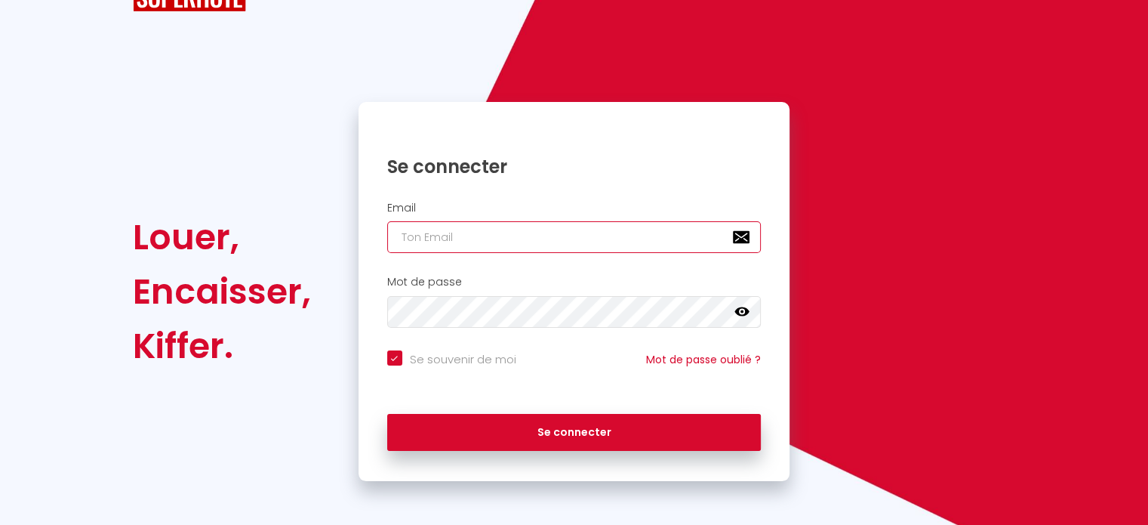
paste input "[EMAIL_ADDRESS][DOMAIN_NAME]"
type input "[EMAIL_ADDRESS][DOMAIN_NAME]"
checkbox input "true"
click at [565, 241] on input "[EMAIL_ADDRESS][DOMAIN_NAME]" at bounding box center [574, 237] width 374 height 32
type input "[EMAIL_ADDRESS][DOMAIN_NAME]"
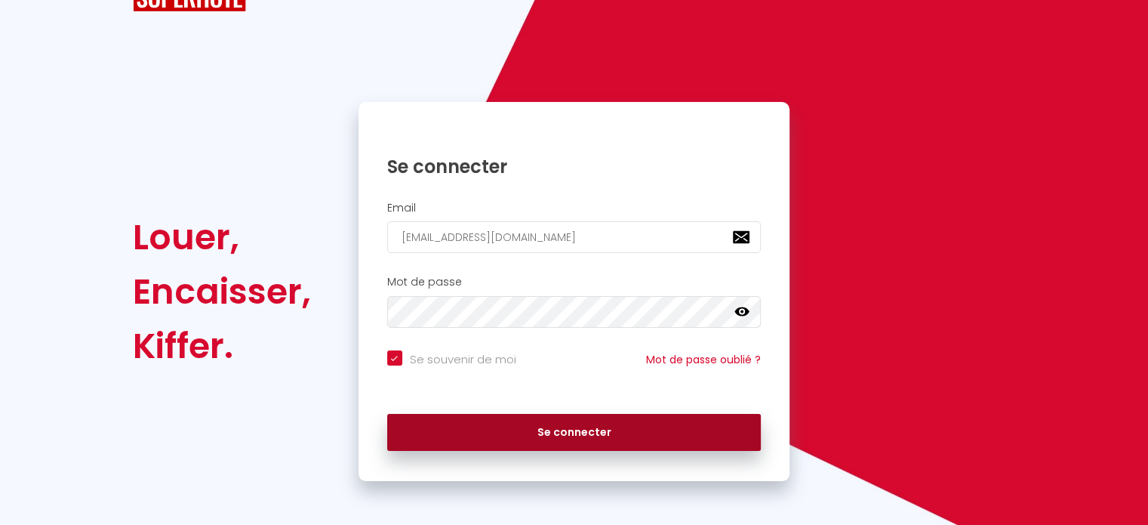
click at [550, 425] on button "Se connecter" at bounding box center [574, 433] width 374 height 38
checkbox input "true"
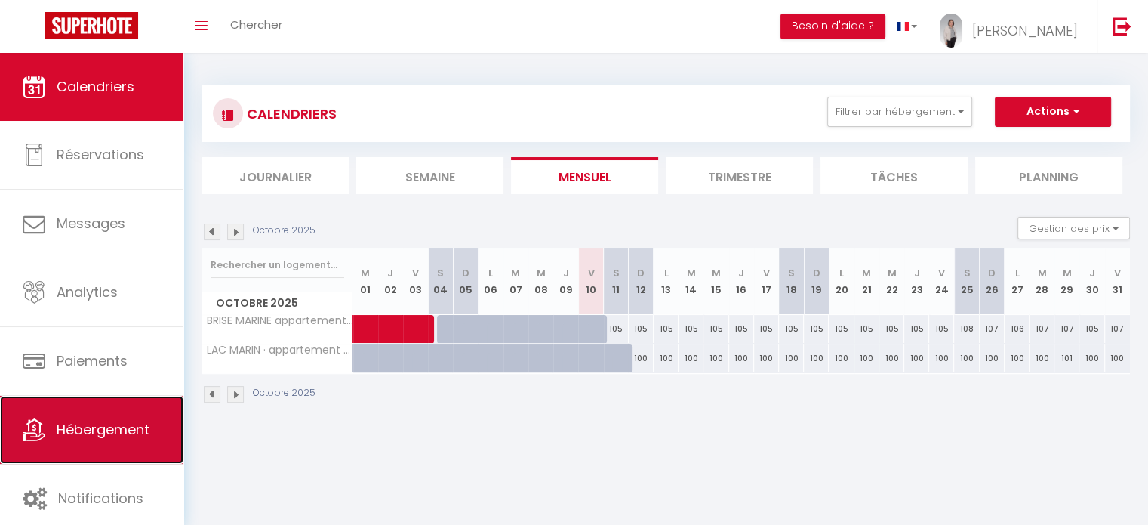
click at [131, 452] on link "Hébergement" at bounding box center [91, 430] width 183 height 68
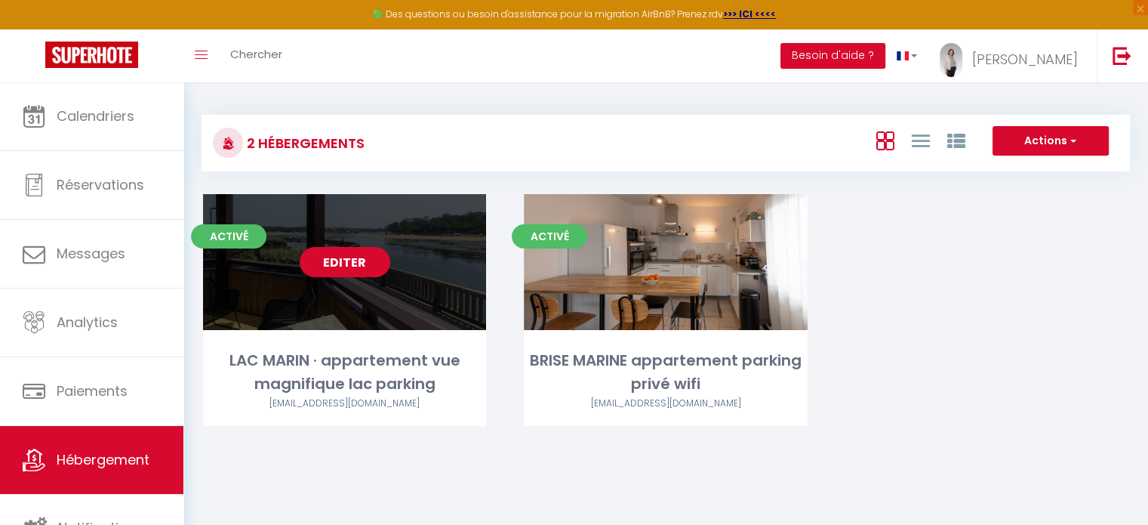
click at [347, 266] on link "Editer" at bounding box center [345, 262] width 91 height 30
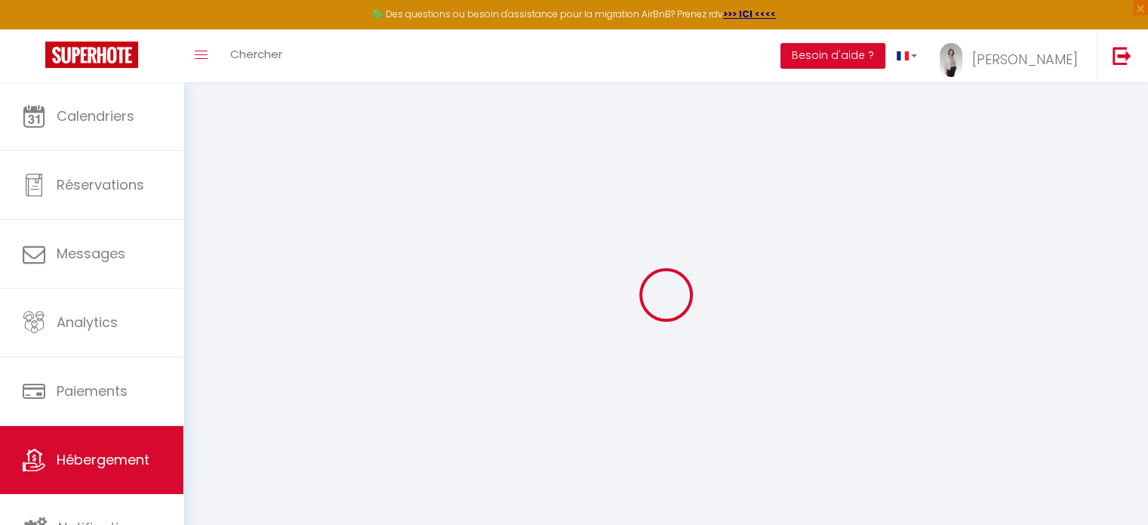
select select "+ 25 %"
select select "+ 30 %"
select select "+ 10 %"
select select
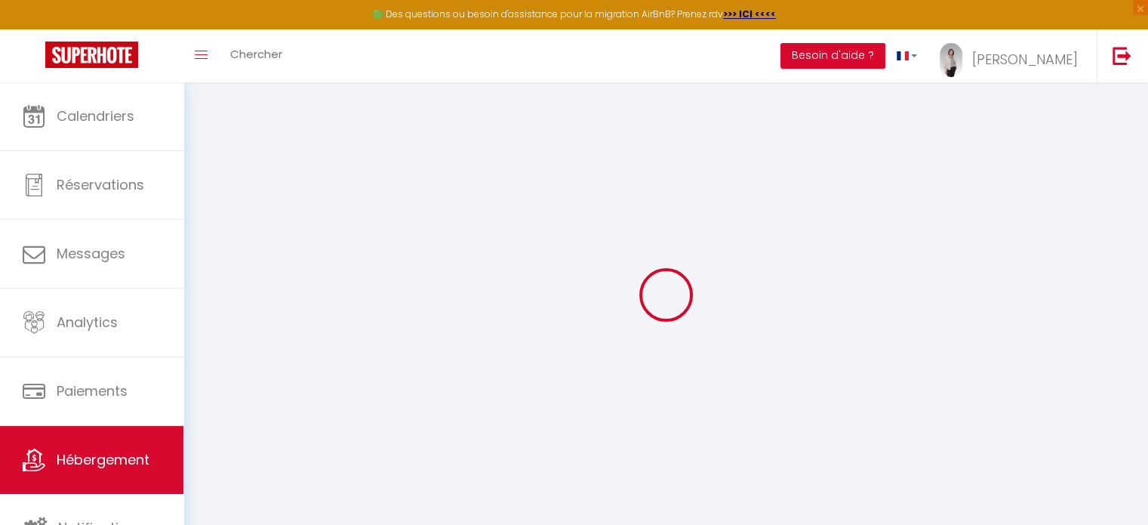
checkbox input "true"
checkbox input "false"
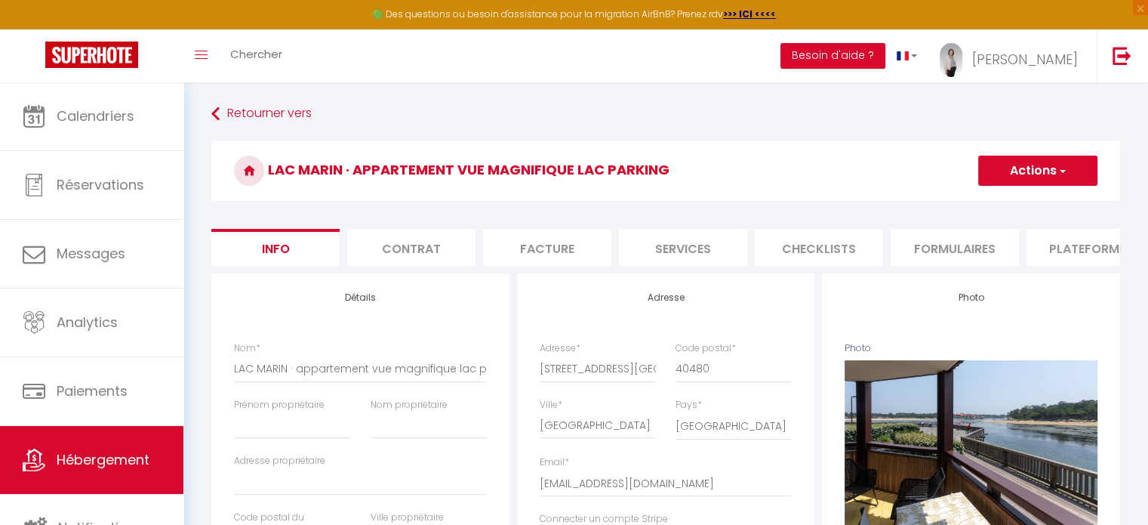
select select
checkbox input "true"
checkbox input "false"
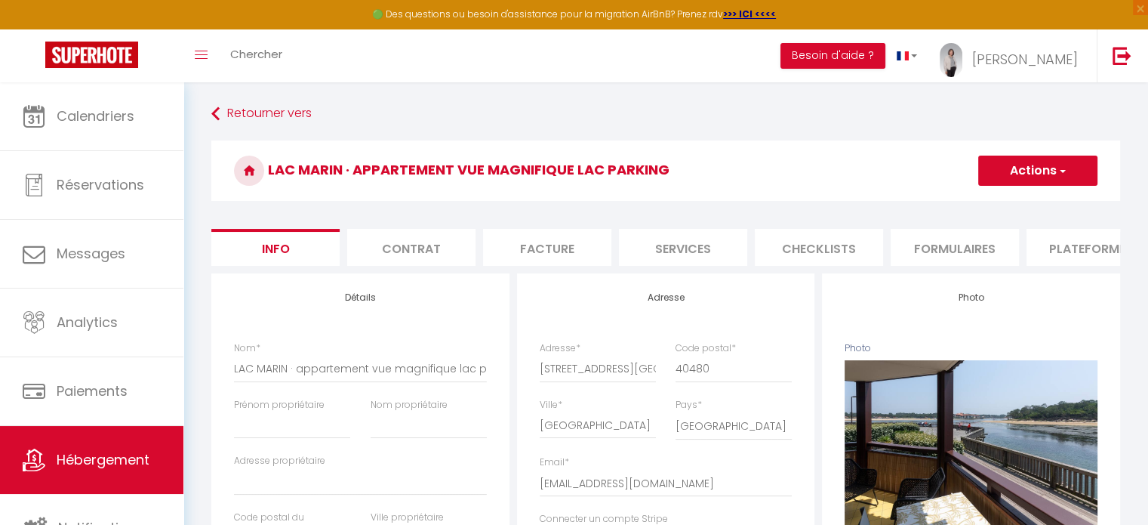
select select "well_reviewed_guests"
select select "EUR"
click at [1057, 241] on li "Plateformes" at bounding box center [1091, 247] width 128 height 37
select select
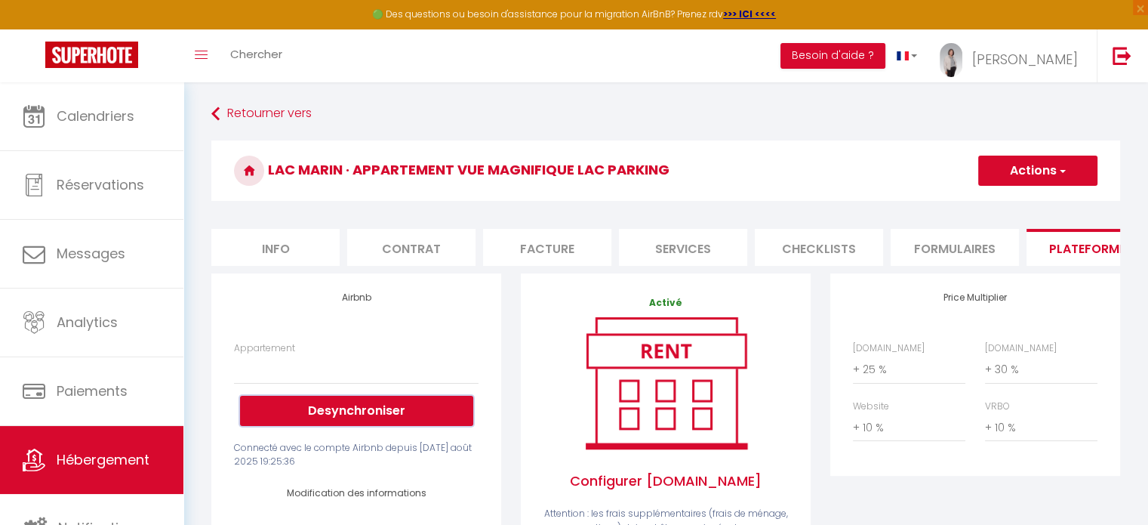
click at [414, 414] on button "Desynchroniser" at bounding box center [356, 411] width 233 height 30
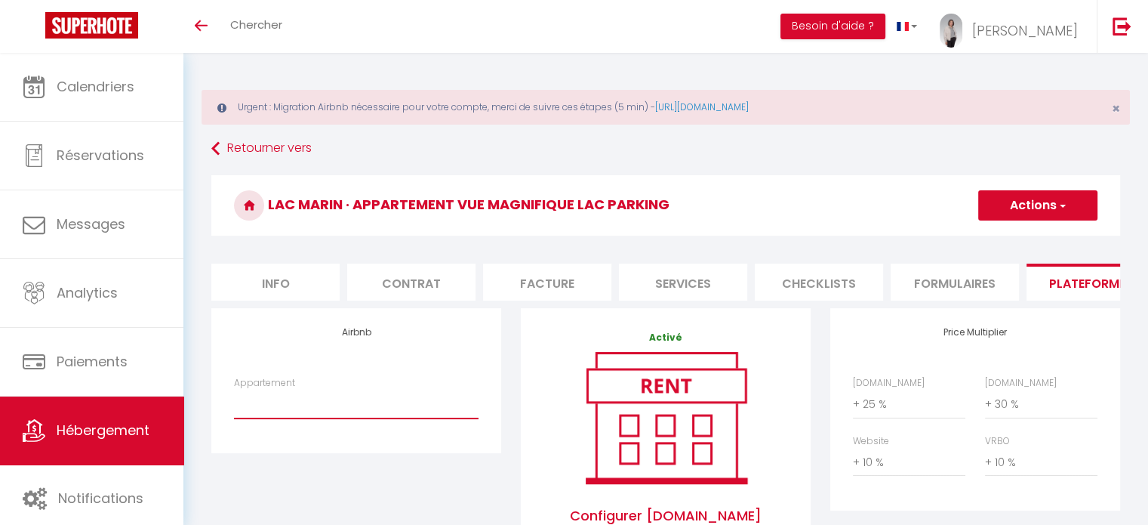
click at [315, 417] on select "LAC MARIN · appartement lac marin vue magnifique parking wifi - laclefdoreeland…" at bounding box center [356, 404] width 245 height 29
select select "8281-1422473055824556609"
click at [234, 401] on select "LAC MARIN · appartement lac marin vue magnifique parking wifi - laclefdoreeland…" at bounding box center [356, 404] width 245 height 29
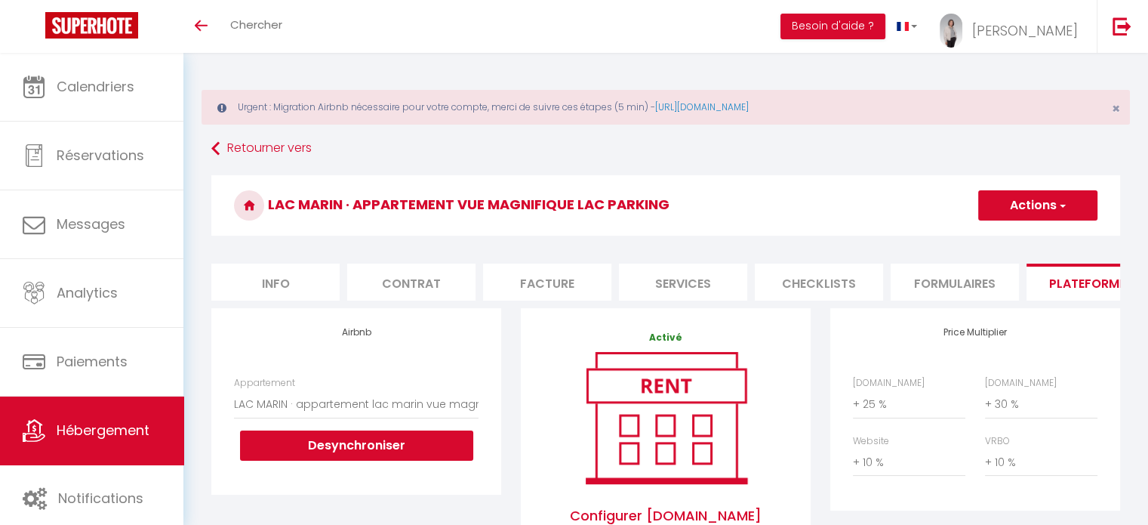
click at [1036, 195] on button "Actions" at bounding box center [1037, 205] width 119 height 30
click at [1031, 230] on link "Enregistrer" at bounding box center [1037, 239] width 119 height 20
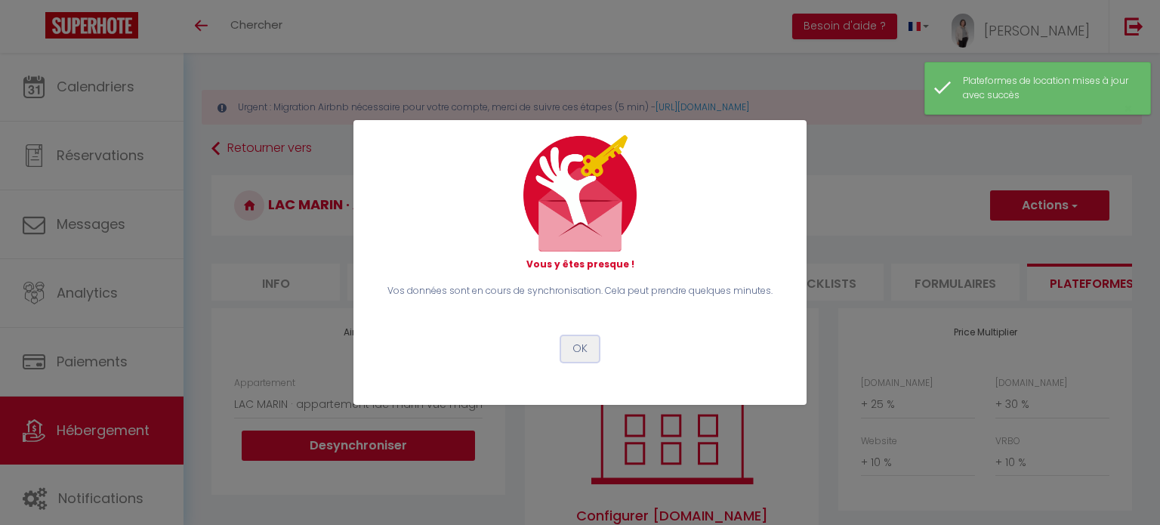
click at [589, 347] on button "OK" at bounding box center [580, 349] width 38 height 26
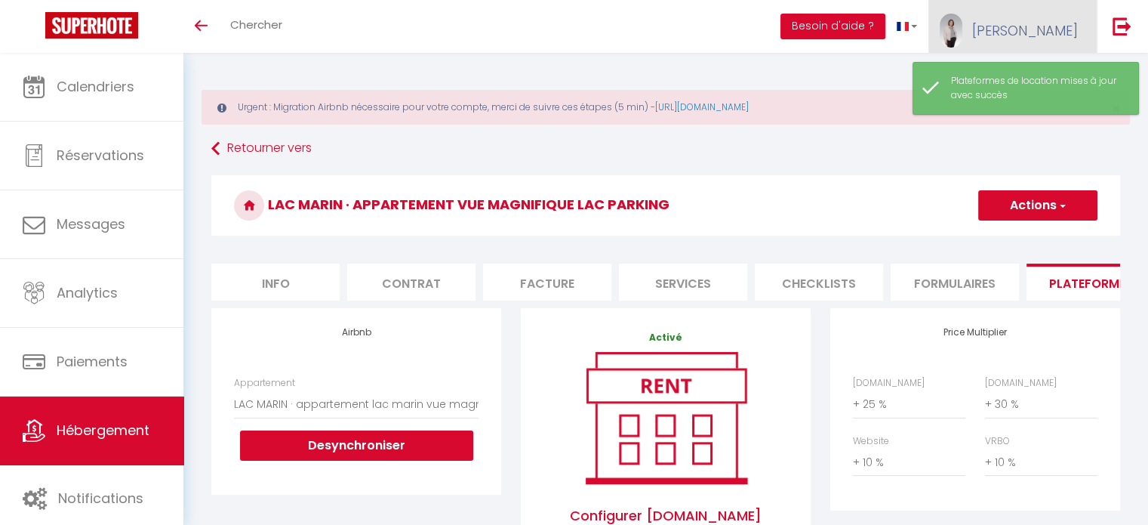
click at [1052, 23] on span "[PERSON_NAME]" at bounding box center [1025, 30] width 106 height 19
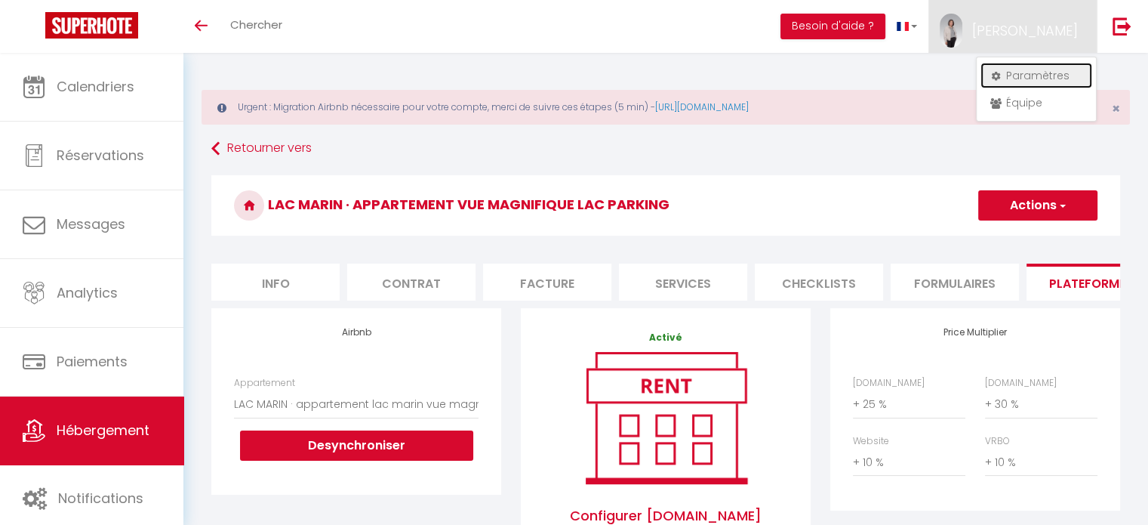
click at [1048, 72] on link "Paramètres" at bounding box center [1037, 76] width 112 height 26
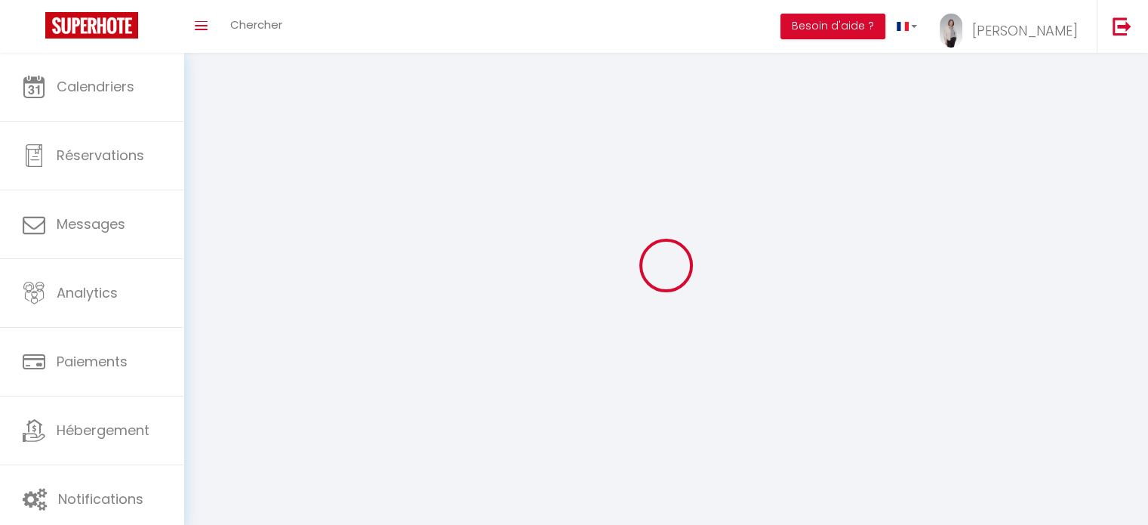
type input "[PERSON_NAME]"
type input "CASANOVA"
type input "0743155471"
type input "[STREET_ADDRESS]"
type input "40530"
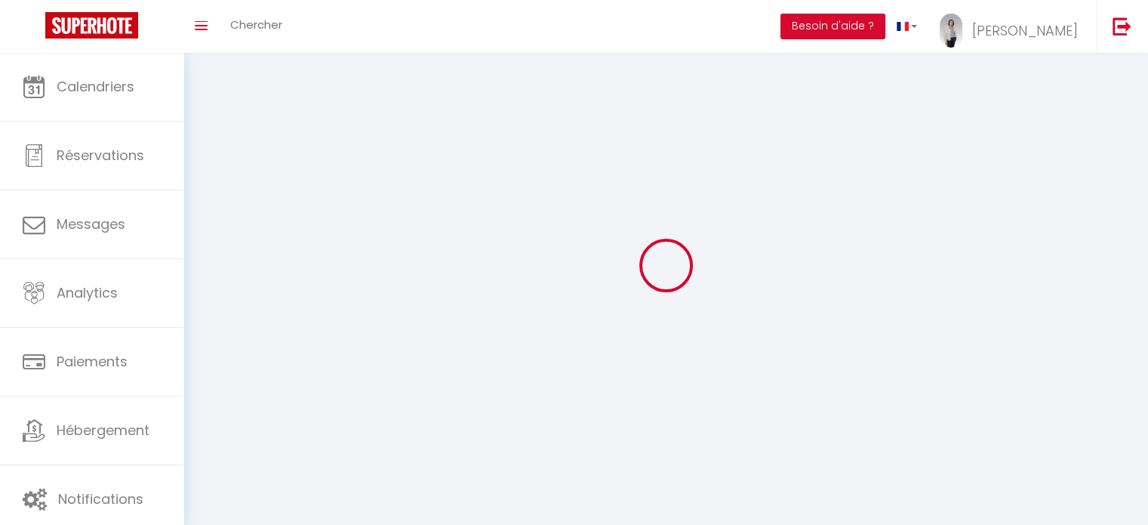
type input "LABENNE"
type input "Vpml4BcQO2o1FOsvx2S4g41kt"
type input "GN0PkSKI9oDYrpR9968niAqkE"
type input "[URL][DOMAIN_NAME]"
select select "28"
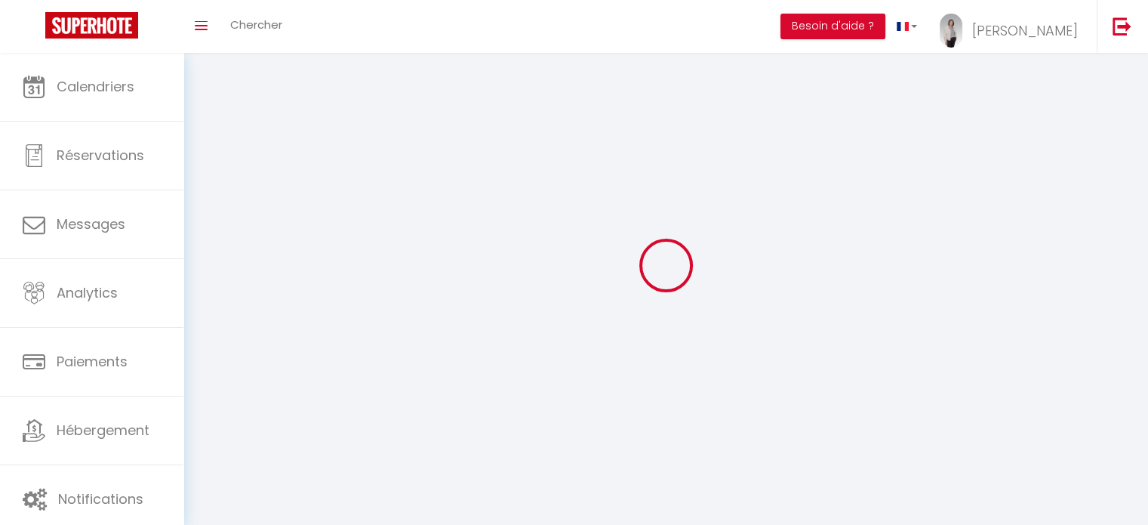
select select "fr"
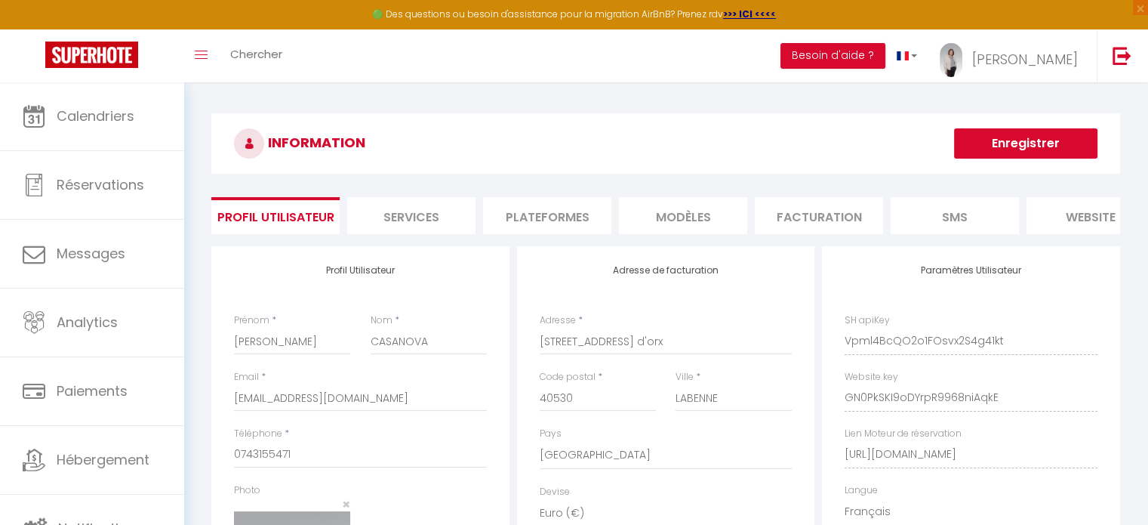
click at [833, 205] on li "Facturation" at bounding box center [819, 215] width 128 height 37
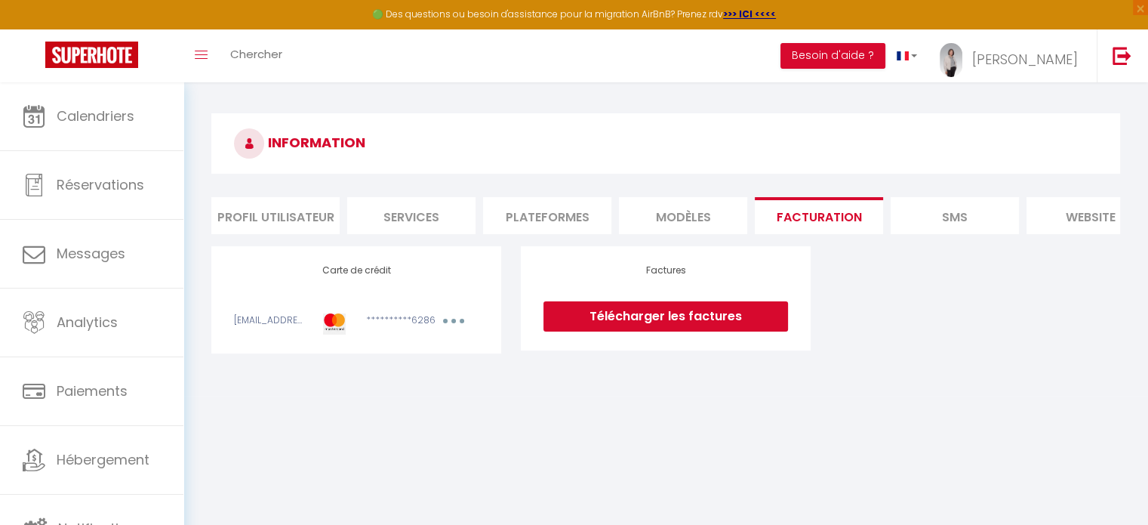
click at [553, 220] on li "Plateformes" at bounding box center [547, 215] width 128 height 37
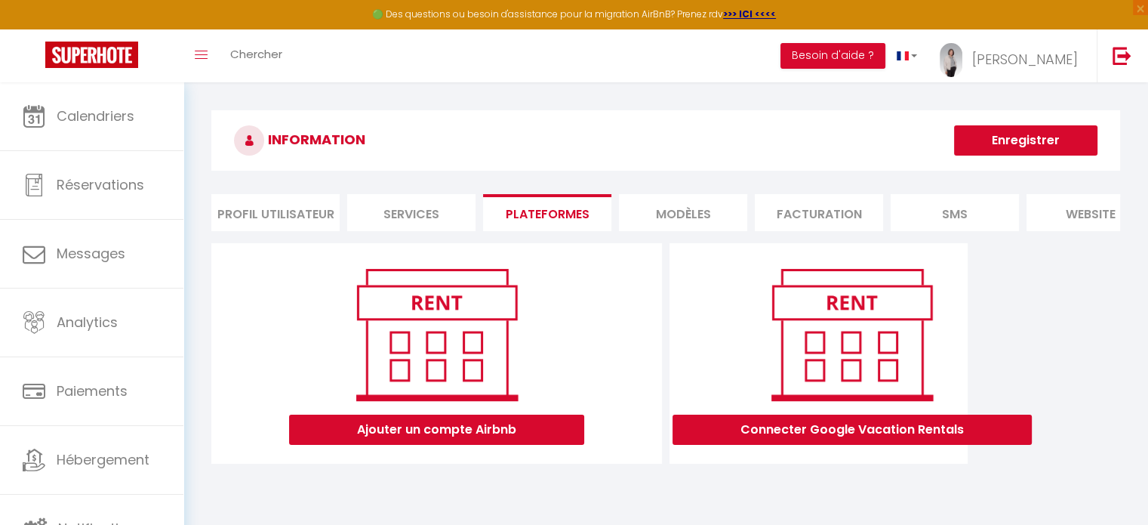
scroll to position [82, 0]
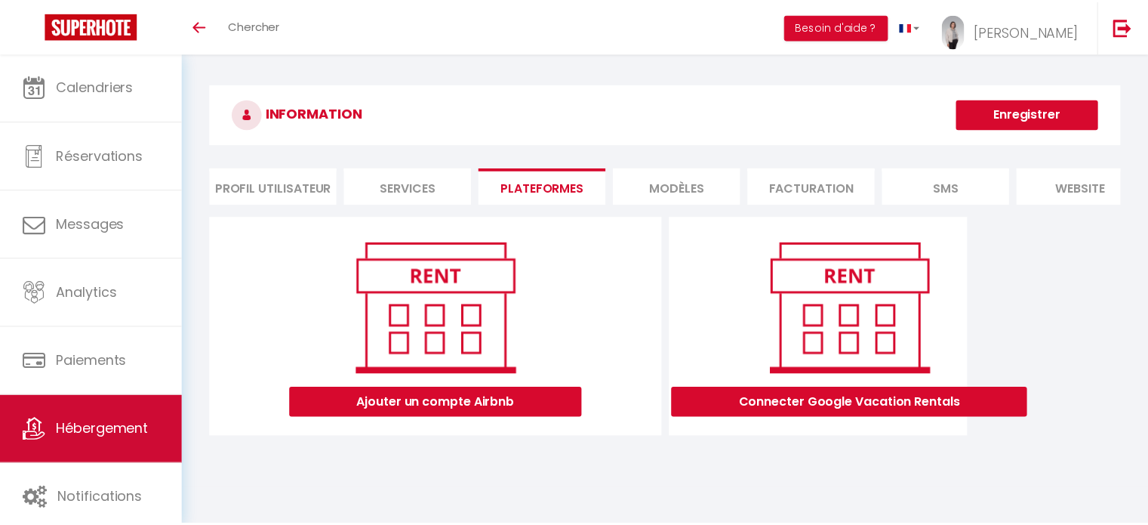
scroll to position [53, 0]
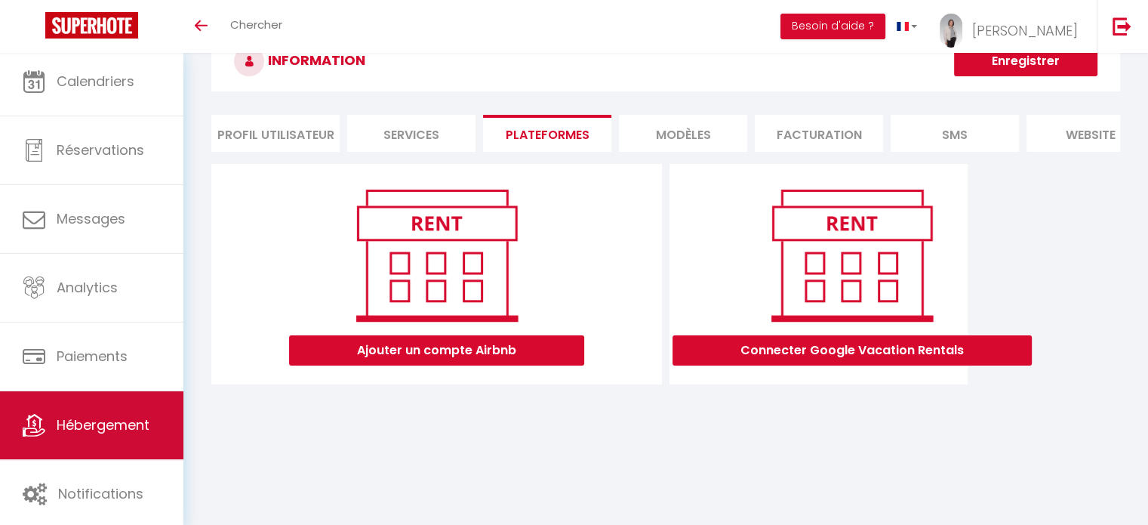
click at [153, 422] on link "Hébergement" at bounding box center [91, 425] width 183 height 68
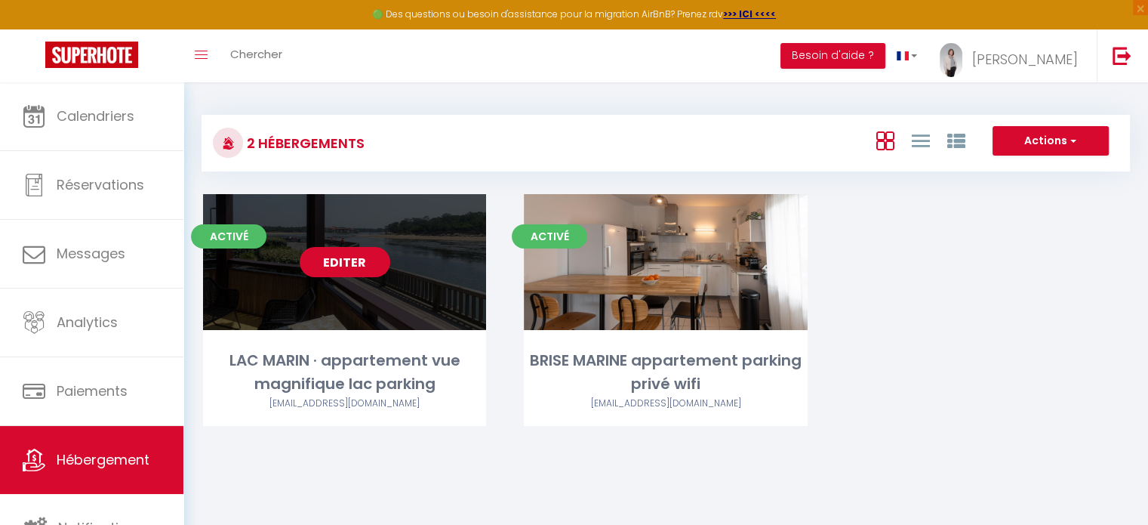
click at [368, 265] on link "Editer" at bounding box center [345, 262] width 91 height 30
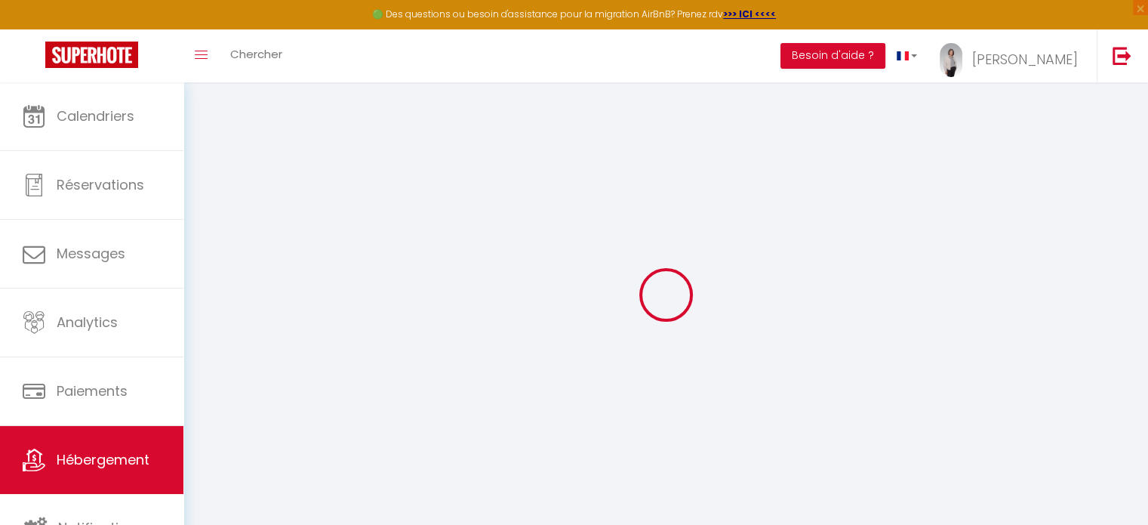
select select "+ 25 %"
select select "+ 30 %"
select select "+ 10 %"
select select "8281-1422473055824556609"
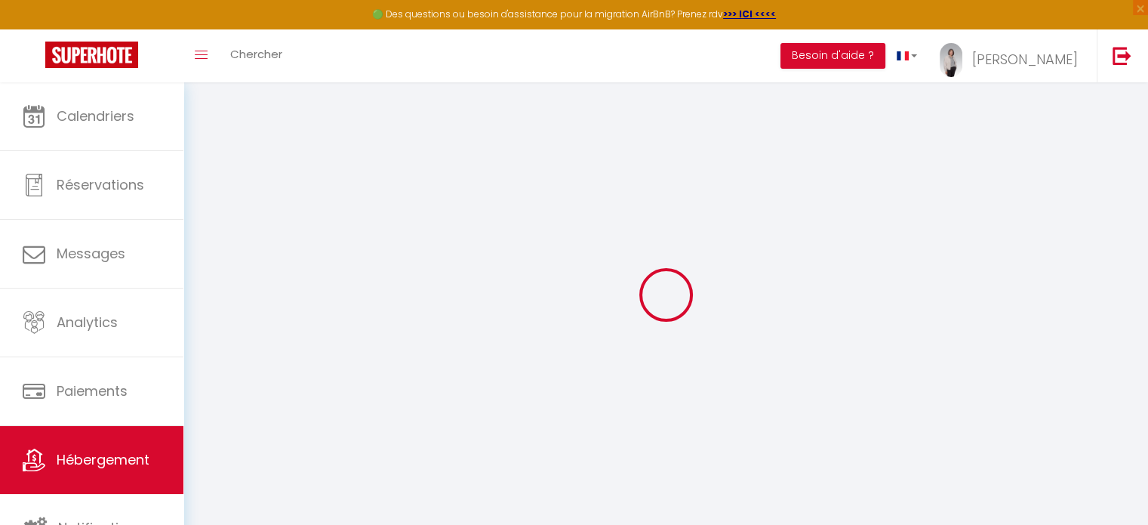
select select
checkbox input "true"
checkbox input "false"
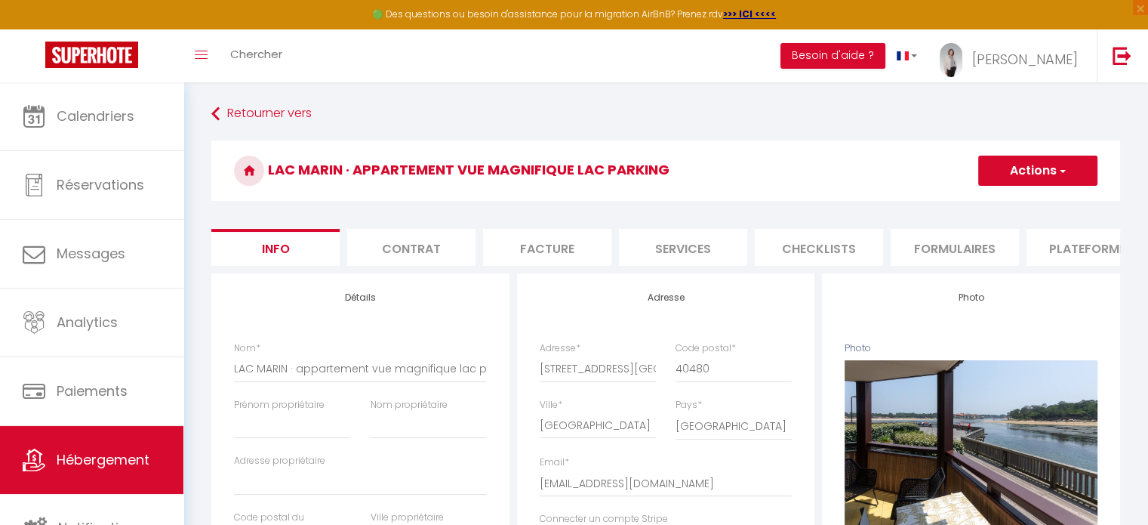
click at [1083, 246] on li "Plateformes" at bounding box center [1091, 247] width 128 height 37
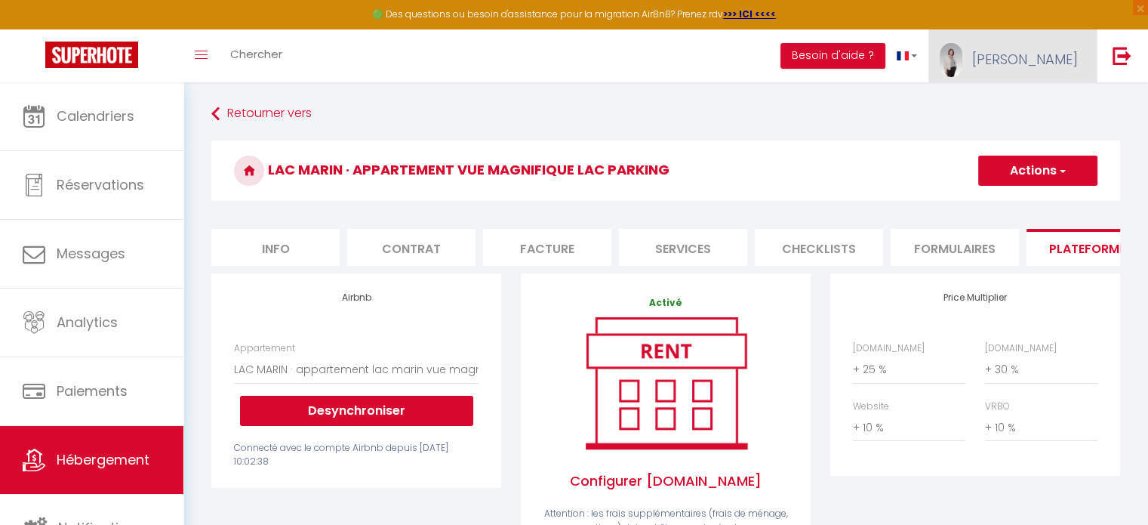
click at [1049, 72] on link "[PERSON_NAME]" at bounding box center [1013, 55] width 168 height 53
click at [1049, 103] on link "Paramètres" at bounding box center [1037, 105] width 112 height 26
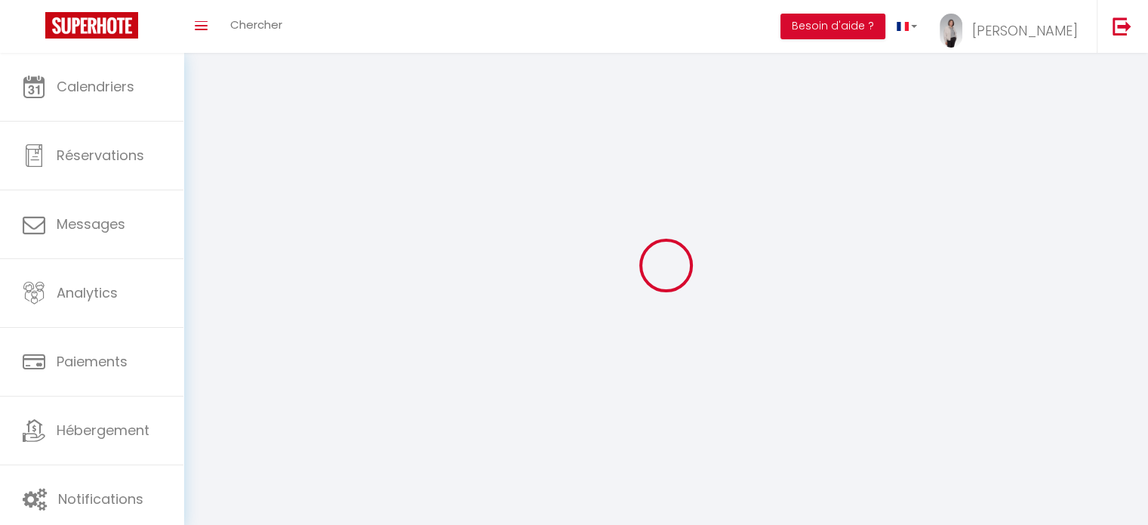
type input "[PERSON_NAME]"
type input "CASANOVA"
type input "0743155471"
type input "[STREET_ADDRESS]"
type input "40530"
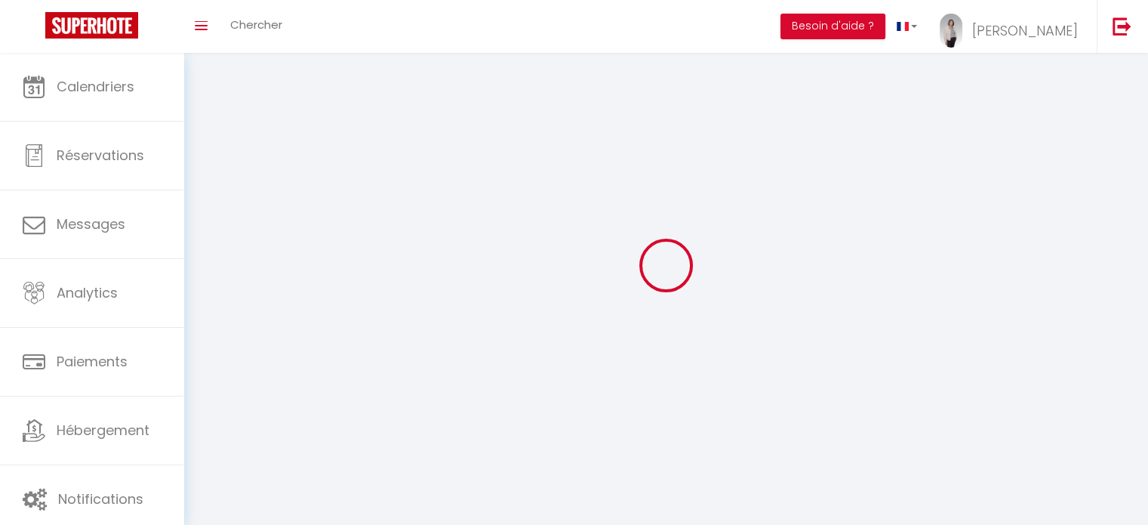
type input "LABENNE"
type input "Vpml4BcQO2o1FOsvx2S4g41kt"
type input "GN0PkSKI9oDYrpR9968niAqkE"
select select "28"
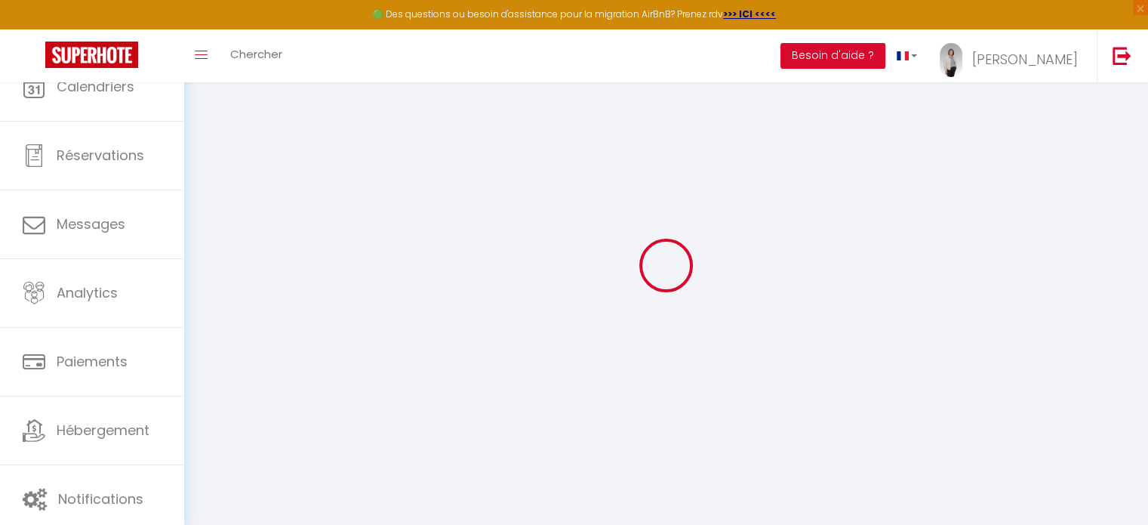
type input "Vpml4BcQO2o1FOsvx2S4g41kt"
type input "GN0PkSKI9oDYrpR9968niAqkE"
type input "[URL][DOMAIN_NAME]"
select select "fr"
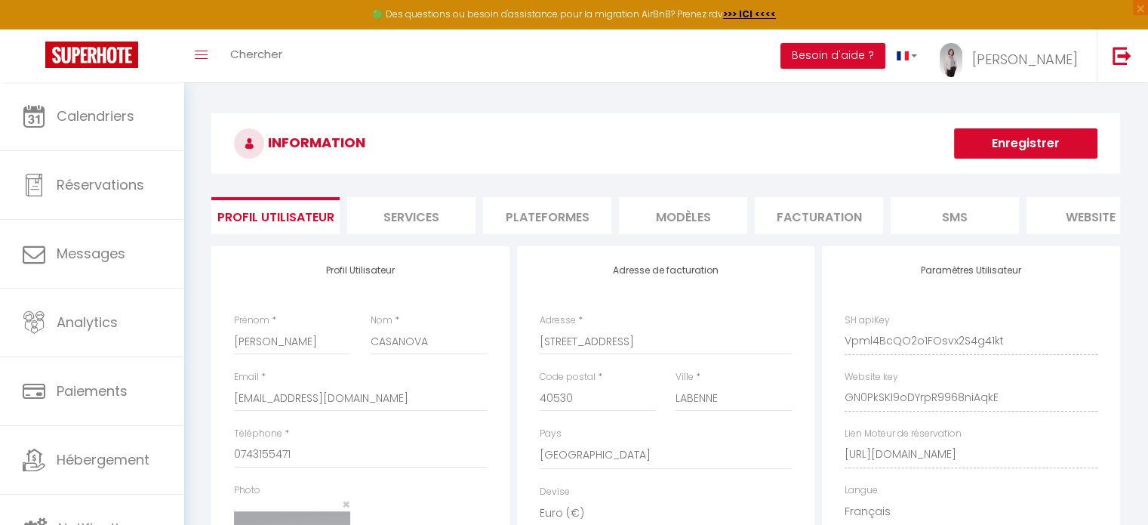
click at [574, 212] on li "Plateformes" at bounding box center [547, 215] width 128 height 37
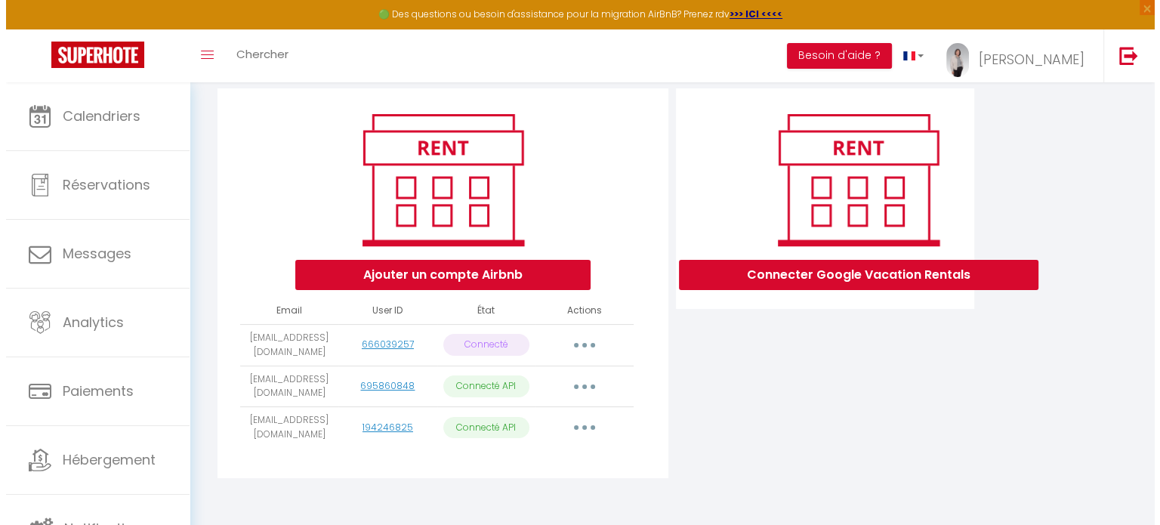
scroll to position [160, 0]
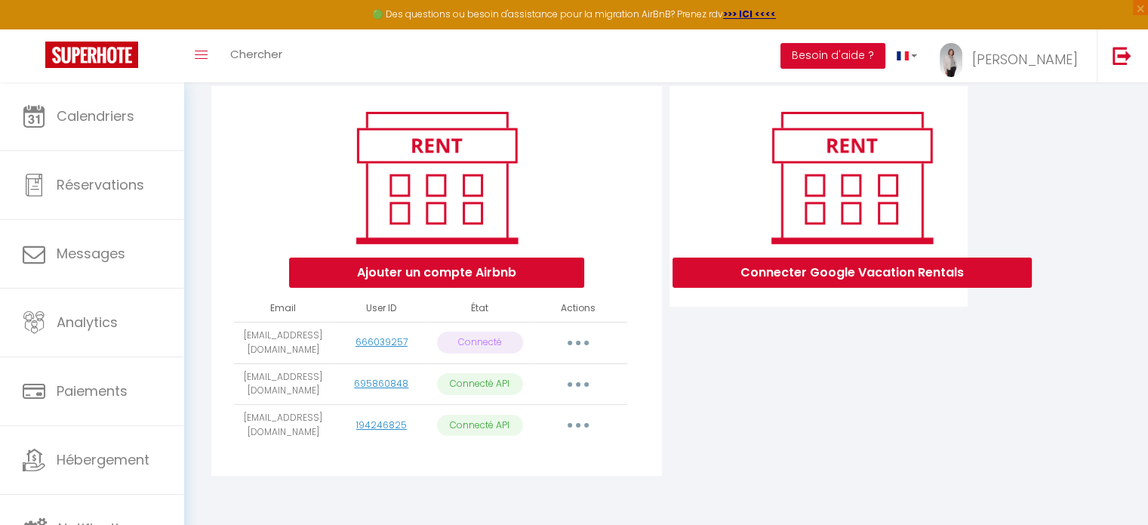
click at [579, 396] on button "button" at bounding box center [578, 384] width 42 height 24
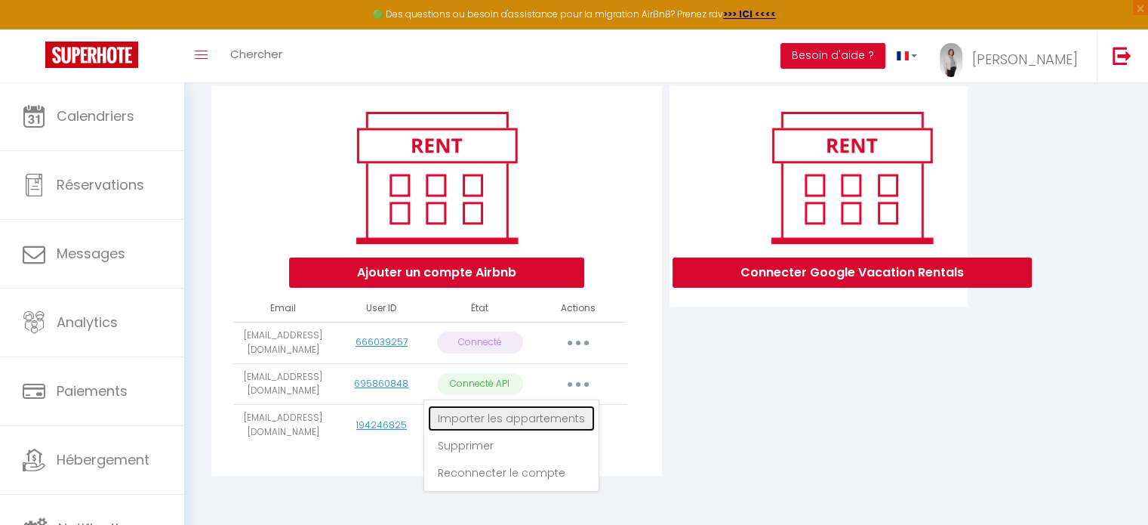
click at [564, 430] on link "Importer les appartements" at bounding box center [511, 418] width 167 height 26
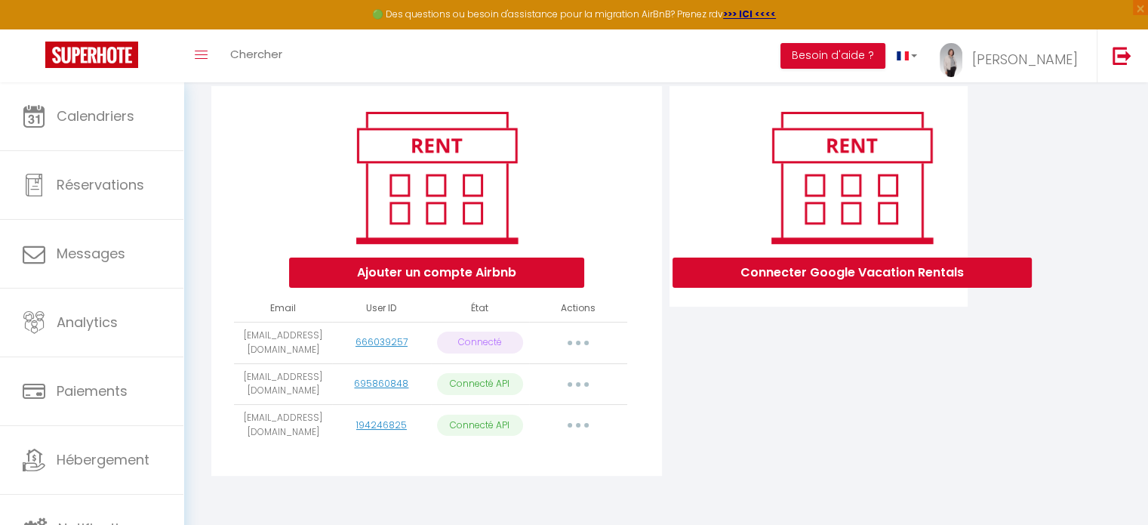
select select "70923"
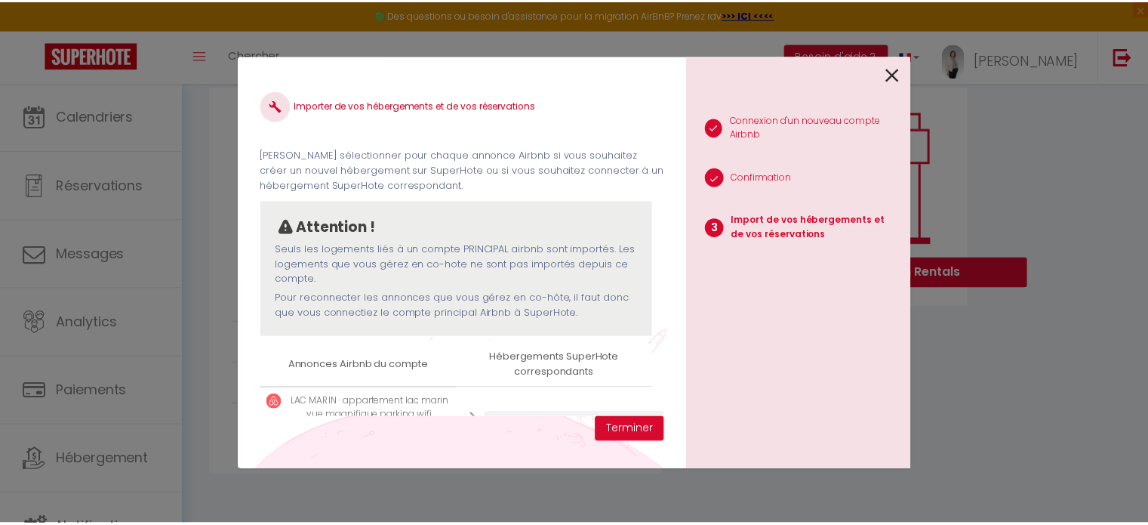
scroll to position [69, 0]
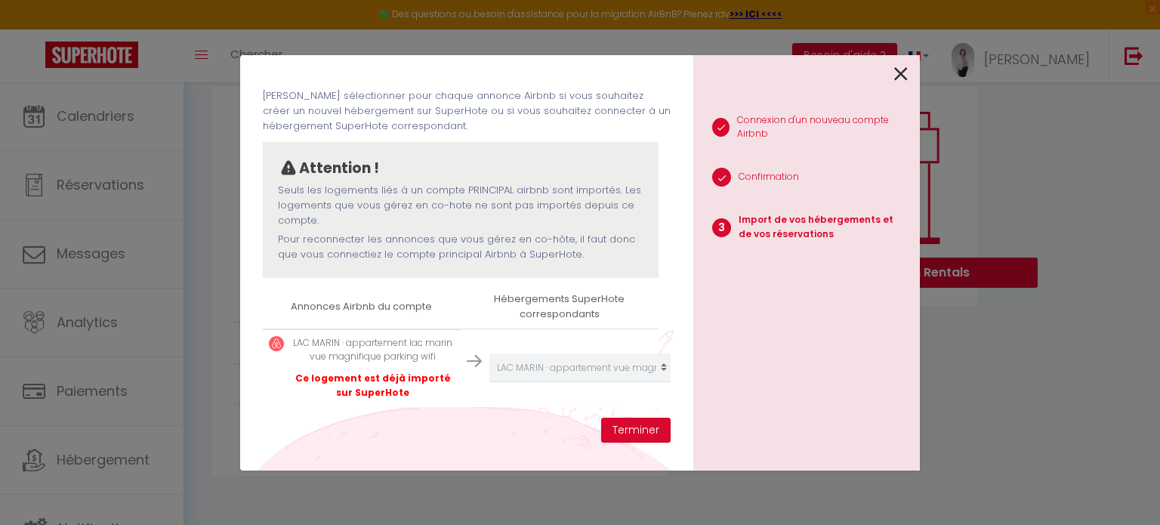
click at [904, 72] on icon at bounding box center [901, 74] width 14 height 23
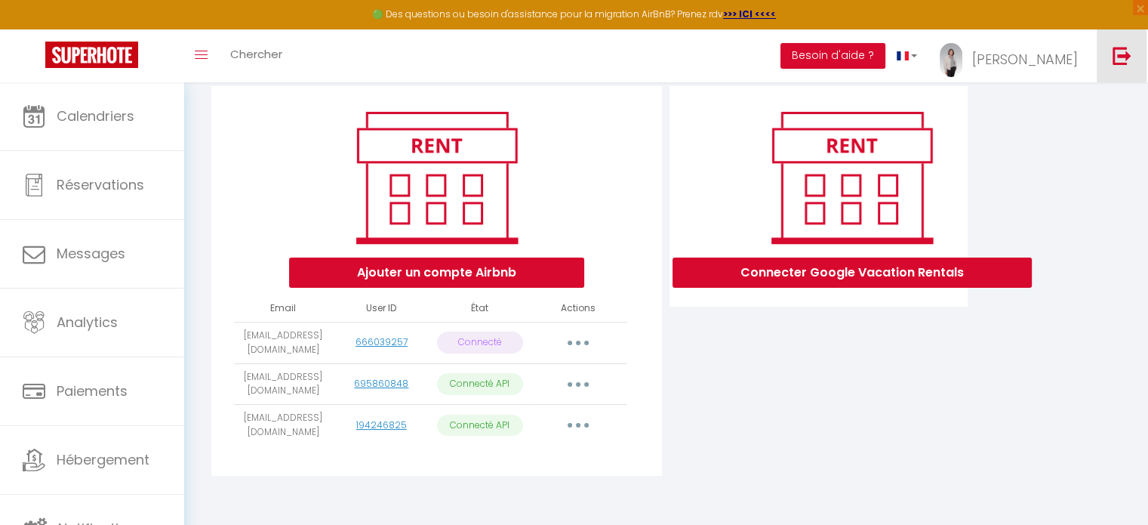
click at [1122, 58] on img at bounding box center [1122, 55] width 19 height 19
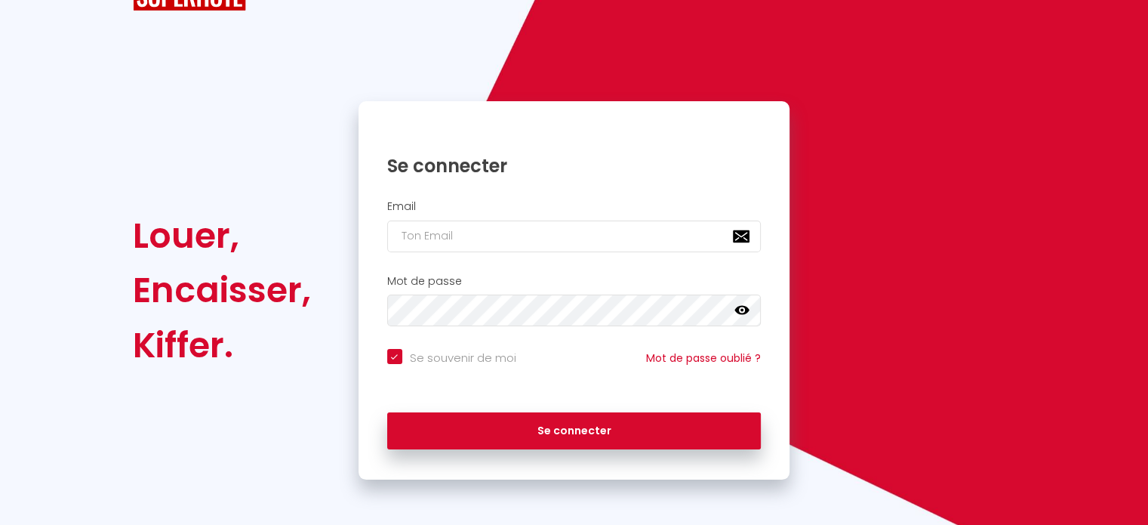
checkbox input "true"
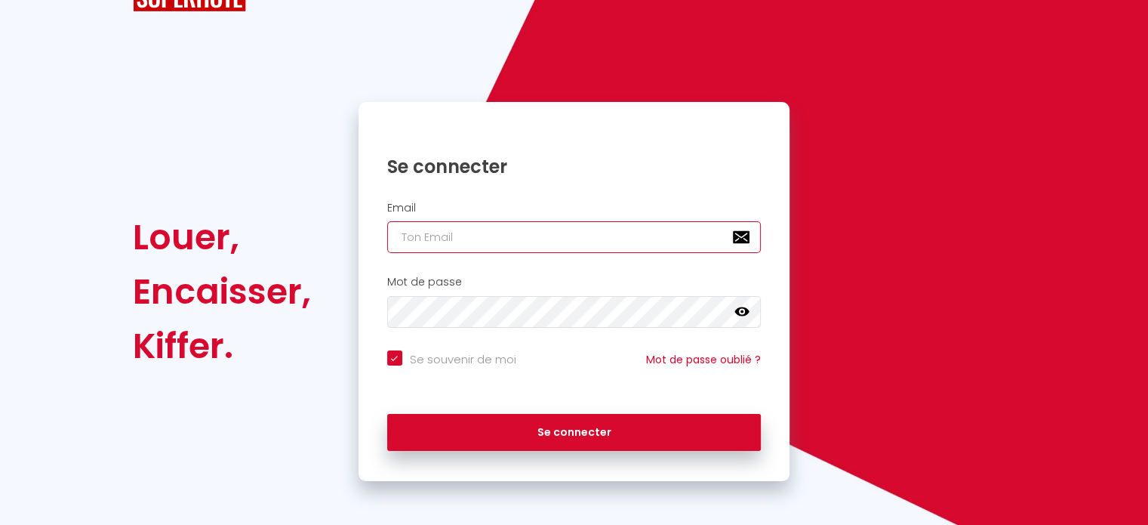
paste input "[EMAIL_ADDRESS][DOMAIN_NAME]"
type input "[EMAIL_ADDRESS][DOMAIN_NAME]"
checkbox input "true"
click at [550, 243] on input "[EMAIL_ADDRESS][DOMAIN_NAME]" at bounding box center [574, 237] width 374 height 32
type input "[EMAIL_ADDRESS][DOMAIN_NAME]"
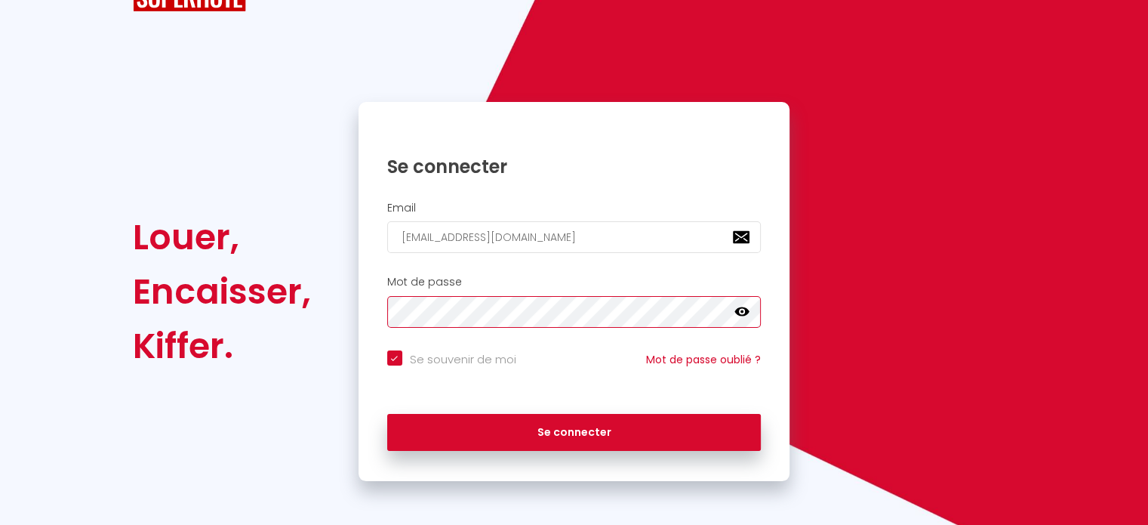
click at [547, 340] on div "Mot de passe false" at bounding box center [575, 305] width 432 height 75
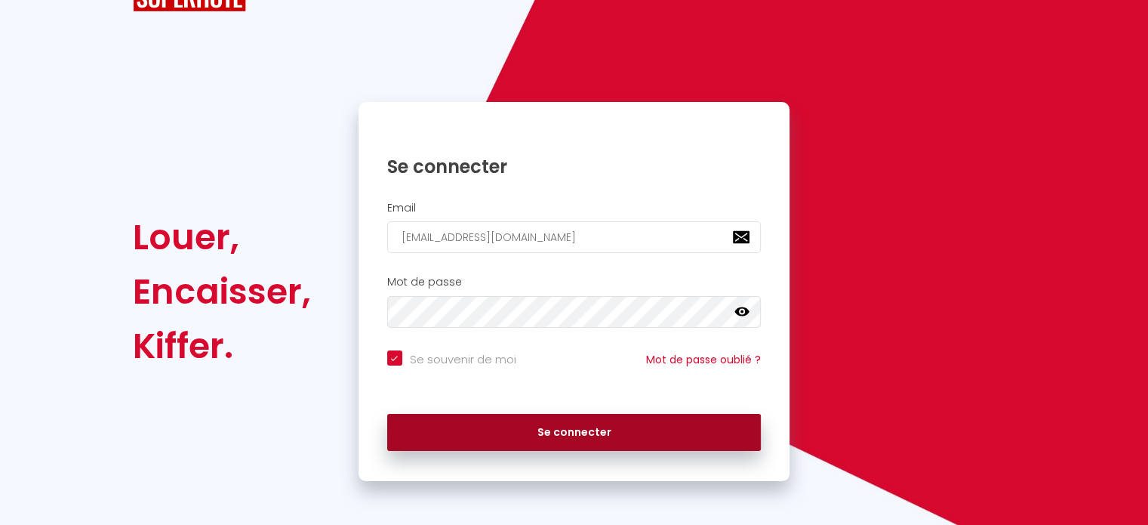
click at [547, 434] on button "Se connecter" at bounding box center [574, 433] width 374 height 38
checkbox input "true"
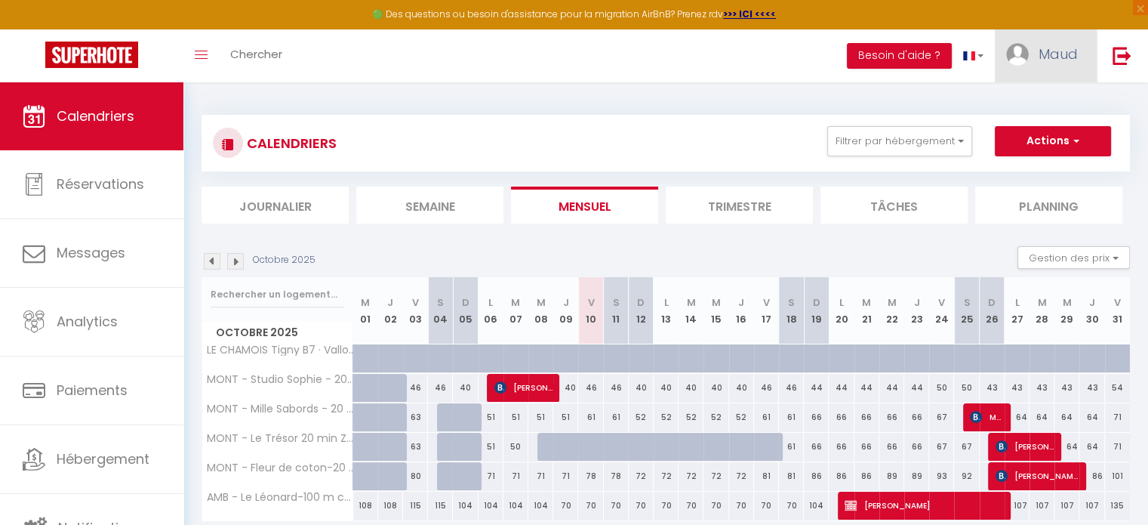
click at [1058, 72] on link "Maud" at bounding box center [1046, 55] width 102 height 53
click at [1051, 97] on link "Paramètres" at bounding box center [1037, 105] width 112 height 26
select select "fr"
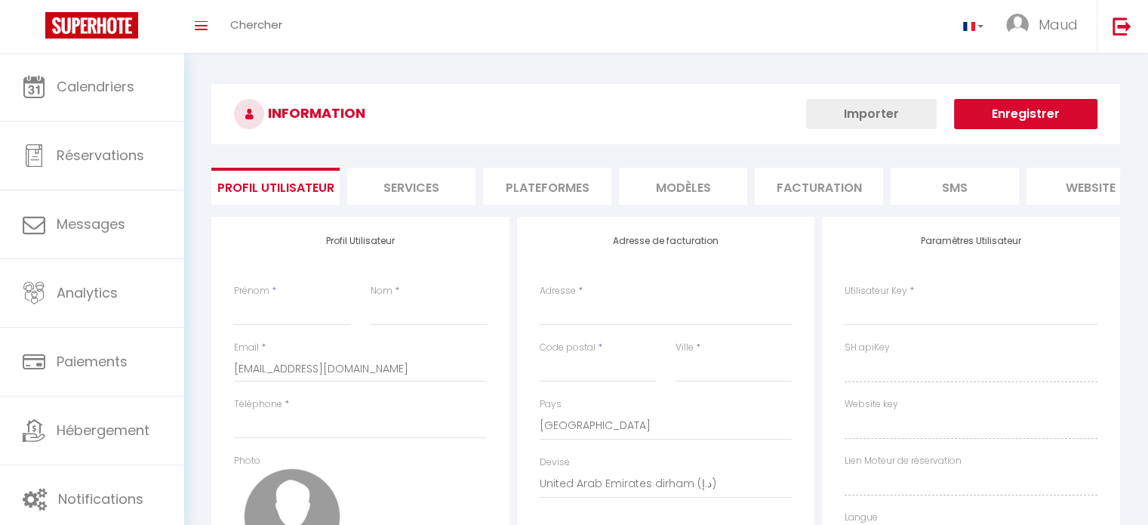
type input "Maud"
type input "[DEMOGRAPHIC_DATA]"
select select
select select "28"
type input "[URL][DOMAIN_NAME]"
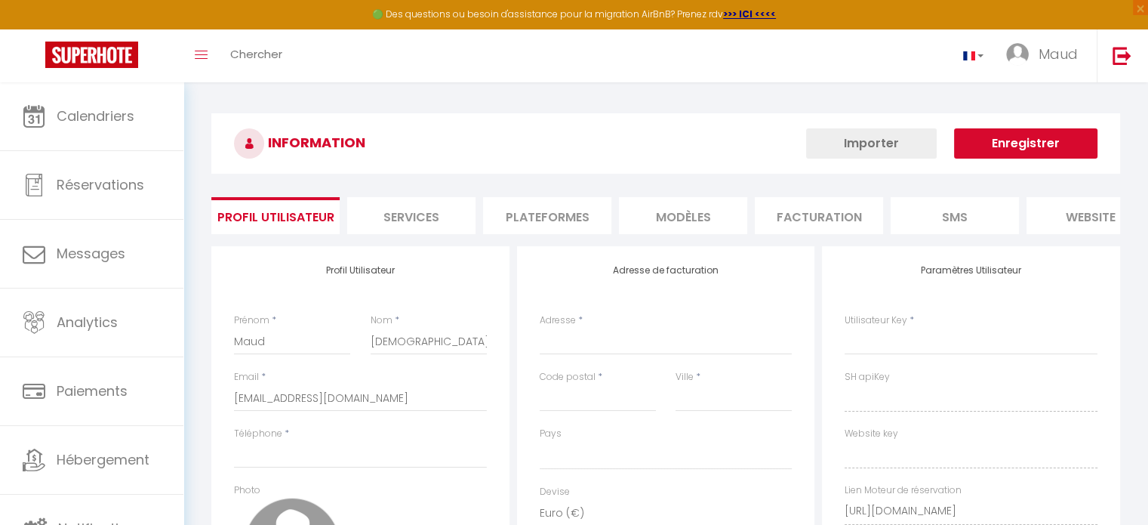
select select
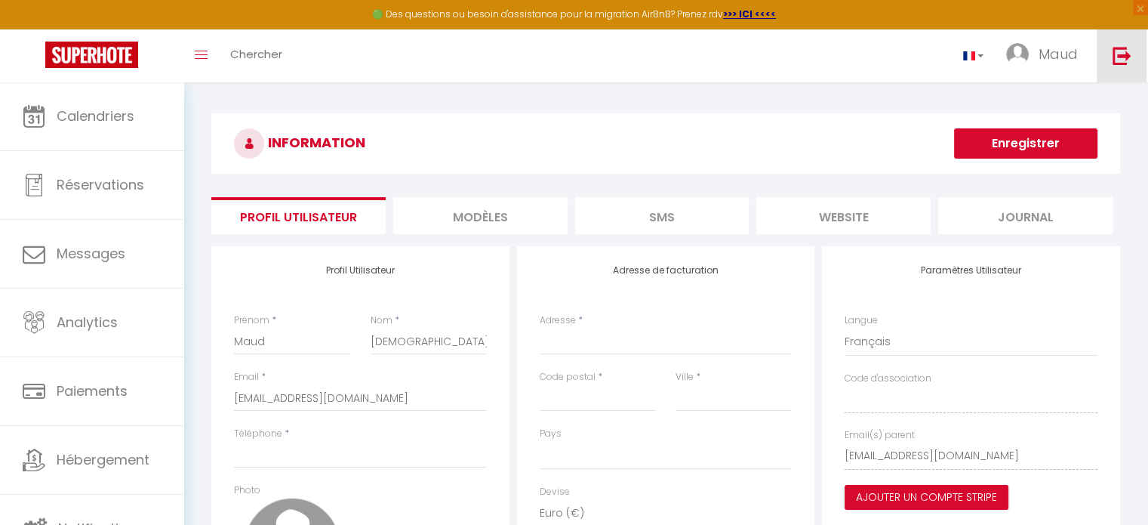
click at [1126, 48] on img at bounding box center [1122, 55] width 19 height 19
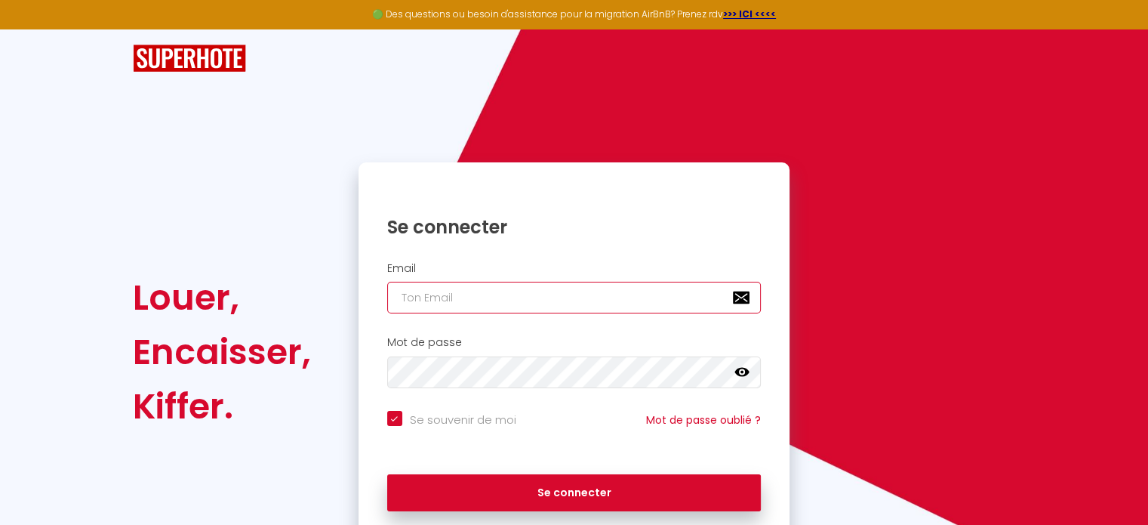
paste input "[EMAIL_ADDRESS][DOMAIN_NAME]"
type input "[EMAIL_ADDRESS][DOMAIN_NAME]"
checkbox input "true"
click at [507, 310] on input "[EMAIL_ADDRESS][DOMAIN_NAME]" at bounding box center [574, 298] width 374 height 32
type input "[EMAIL_ADDRESS][DOMAIN_NAME]"
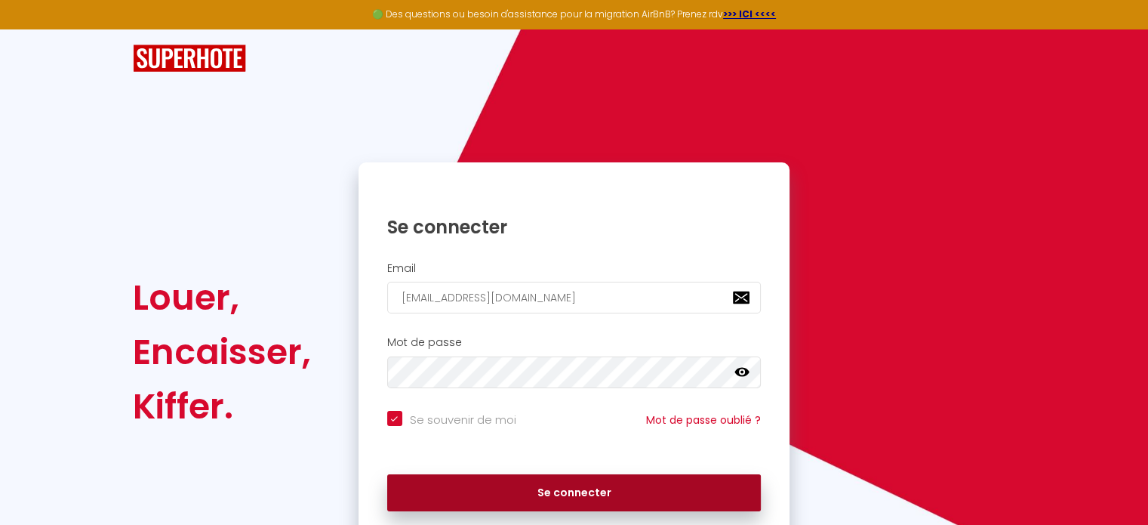
click at [543, 498] on button "Se connecter" at bounding box center [574, 493] width 374 height 38
checkbox input "true"
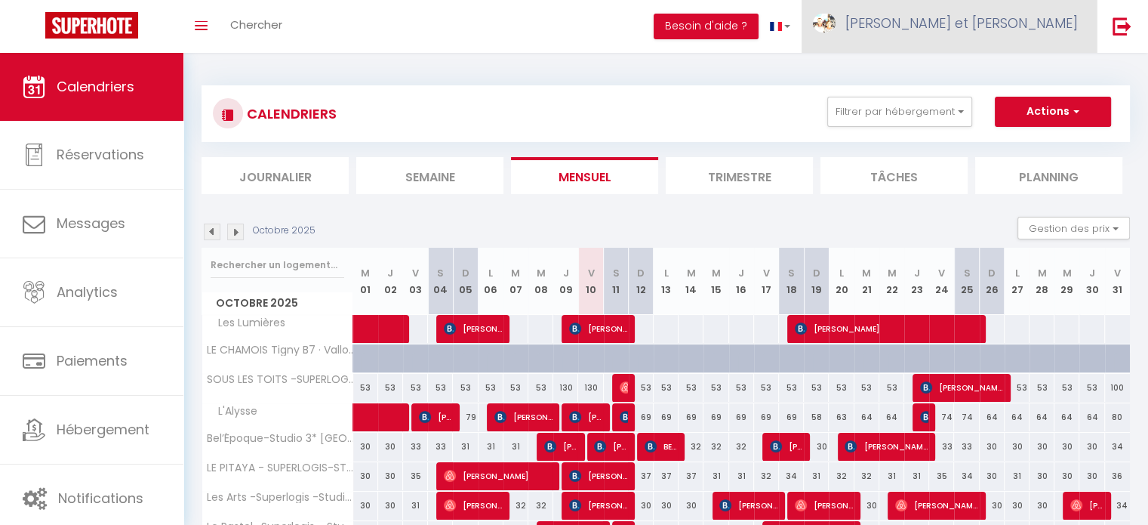
click at [1013, 29] on span "[PERSON_NAME] et [PERSON_NAME]" at bounding box center [962, 23] width 233 height 19
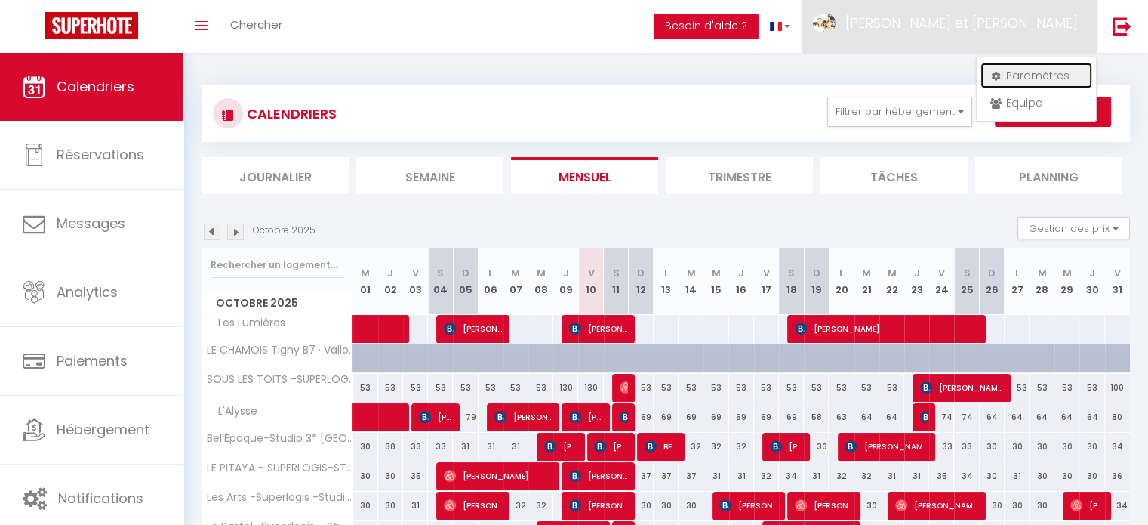
click at [1012, 72] on link "Paramètres" at bounding box center [1037, 76] width 112 height 26
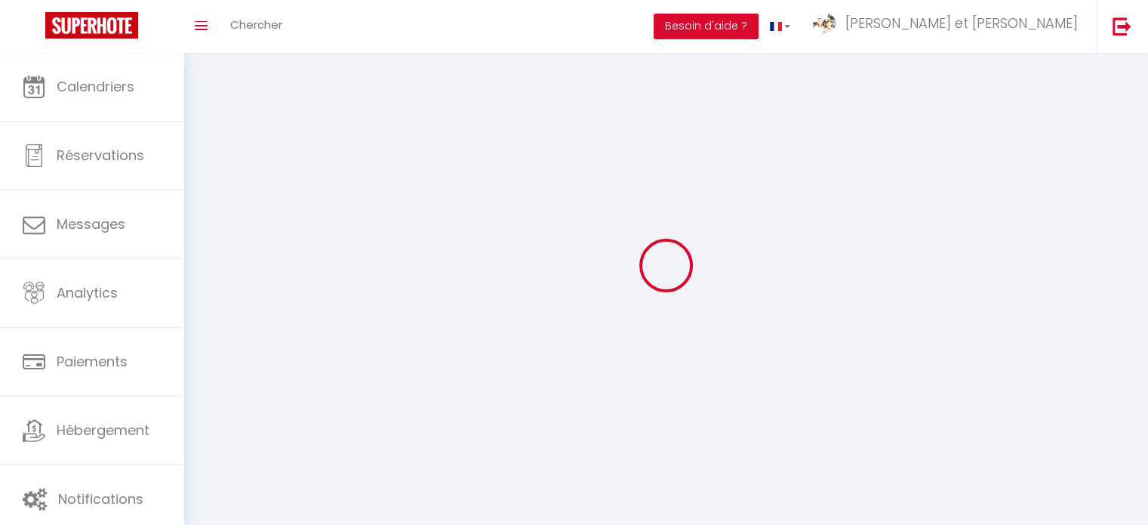
type input "[PERSON_NAME] et [PERSON_NAME]"
type input "Lagrange"
type input "[PHONE_NUMBER]"
type input "[STREET_ADDRESS][PERSON_NAME]"
type input "44400"
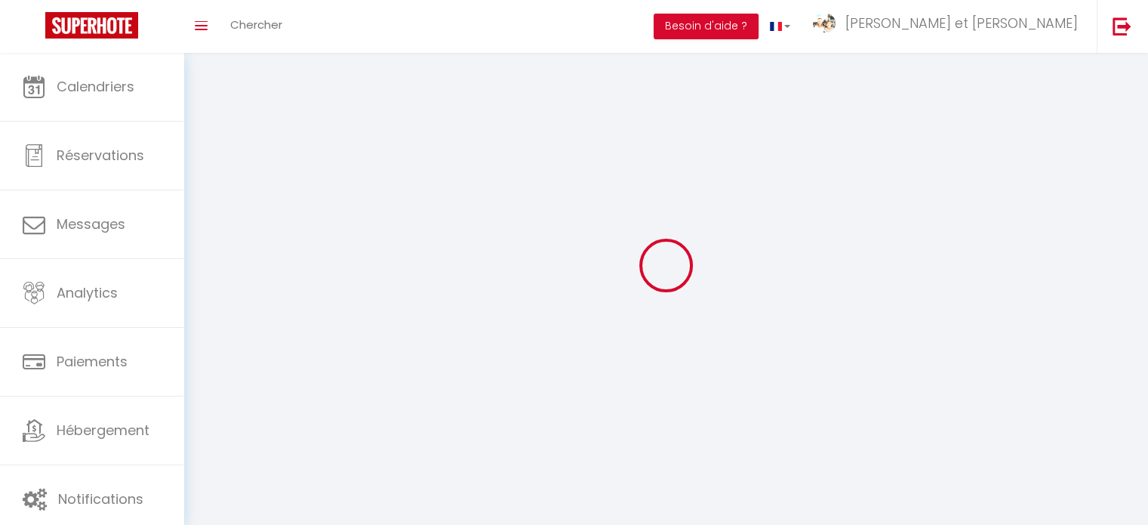
type input "Rezé"
select select "28"
type input "xcfHrpwtApR5F9bj6s0bpbD9x"
type input "oEq70tMH4ikUAtYVg8r8mEqgd"
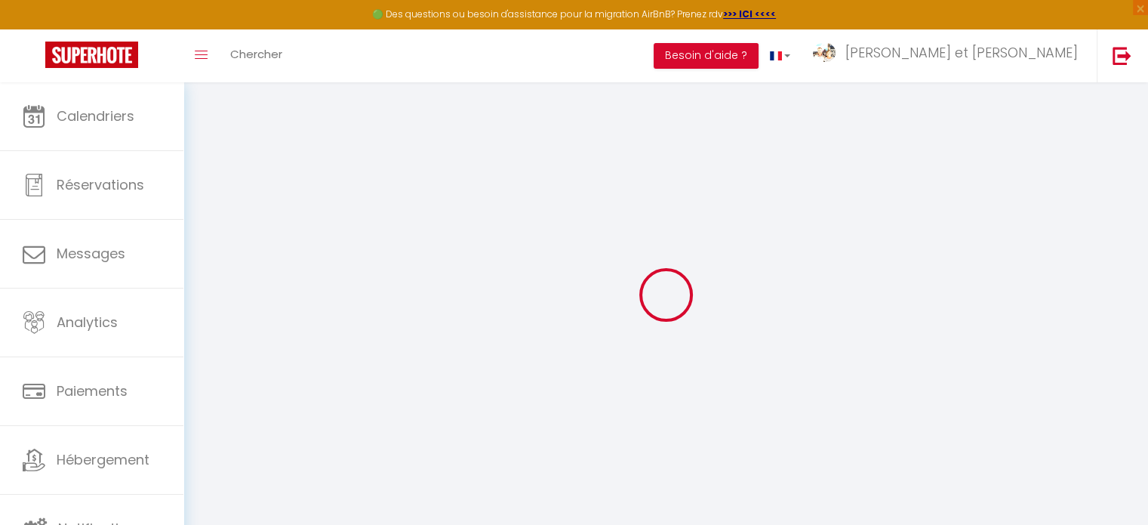
type input "xcfHrpwtApR5F9bj6s0bpbD9x"
type input "oEq70tMH4ikUAtYVg8r8mEqgd"
type input "[URL][DOMAIN_NAME]"
select select "fr"
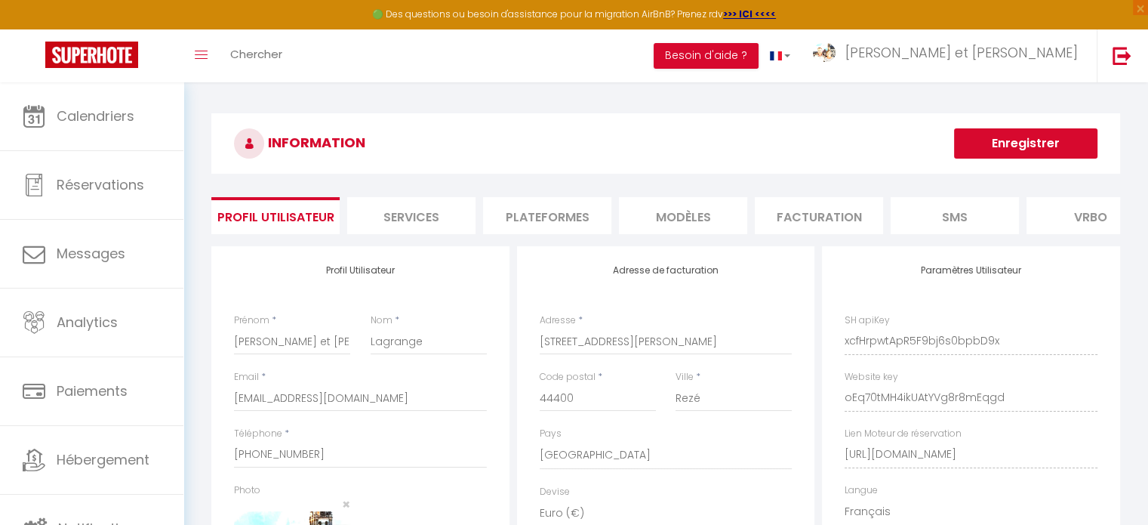
click at [425, 211] on li "Services" at bounding box center [411, 215] width 128 height 37
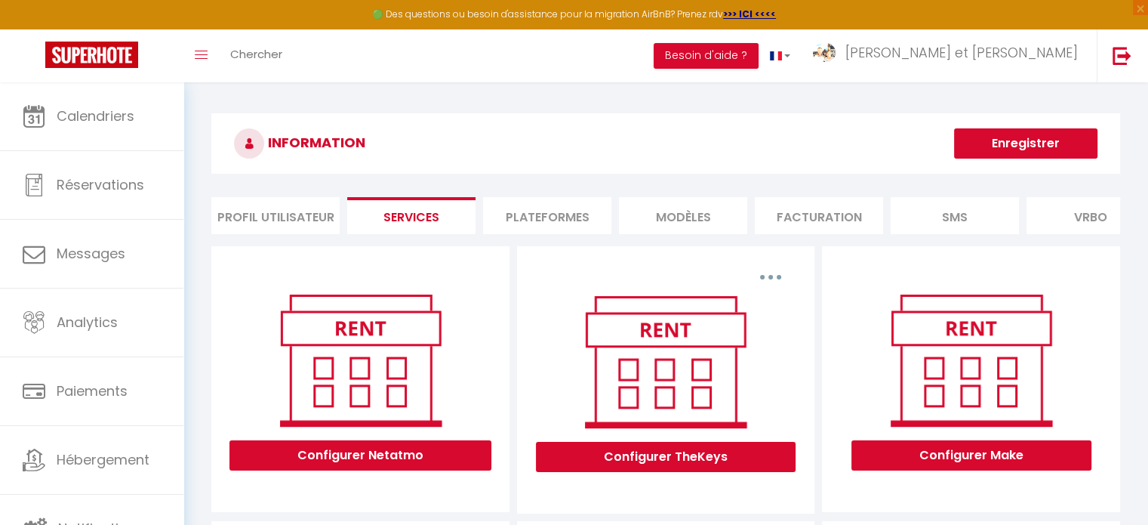
click at [251, 221] on li "Profil Utilisateur" at bounding box center [275, 215] width 128 height 37
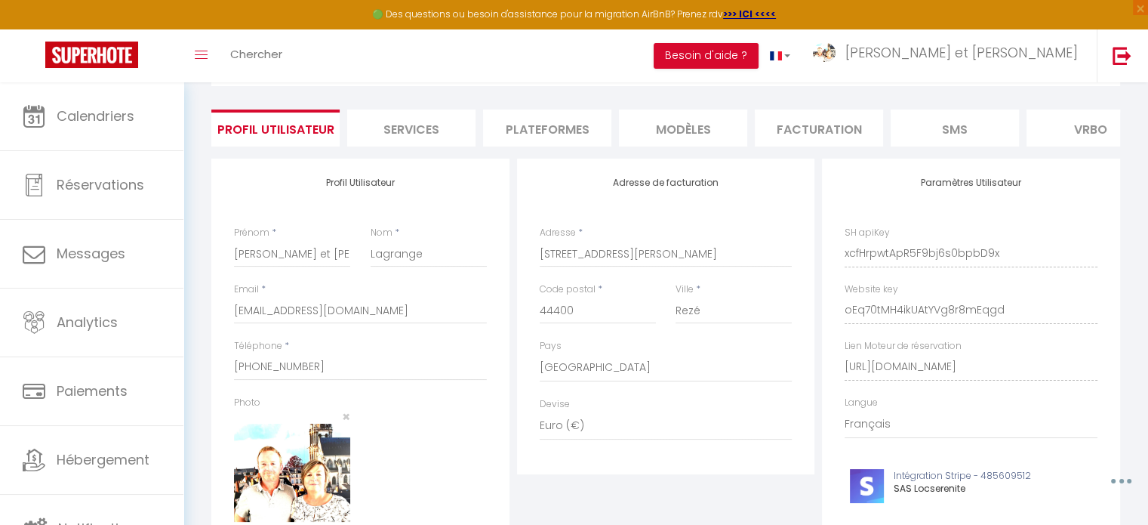
scroll to position [88, 0]
click at [290, 375] on input "[PHONE_NUMBER]" at bounding box center [360, 366] width 253 height 27
